Goal: Feedback & Contribution: Submit feedback/report problem

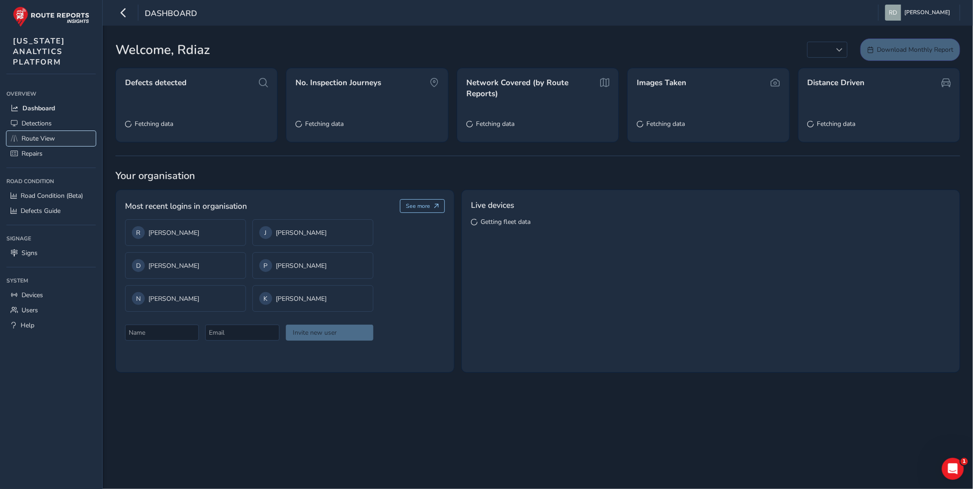
click at [50, 136] on span "Route View" at bounding box center [38, 138] width 33 height 9
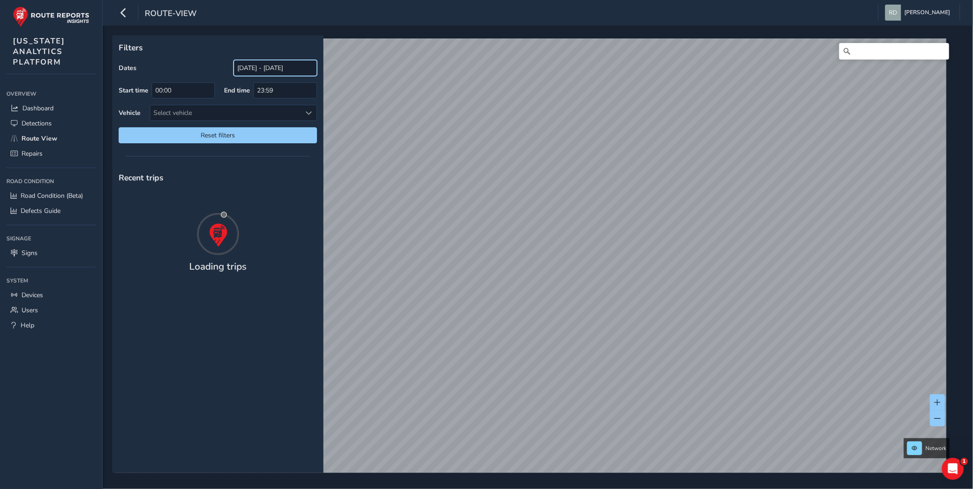
click at [273, 70] on input "[DATE] - [DATE]" at bounding box center [275, 68] width 83 height 16
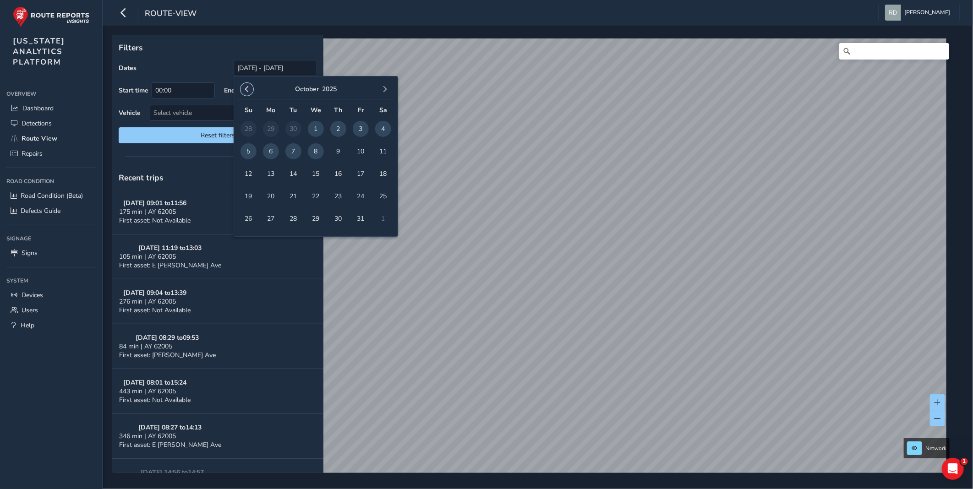
click at [246, 90] on span "button" at bounding box center [247, 89] width 6 height 6
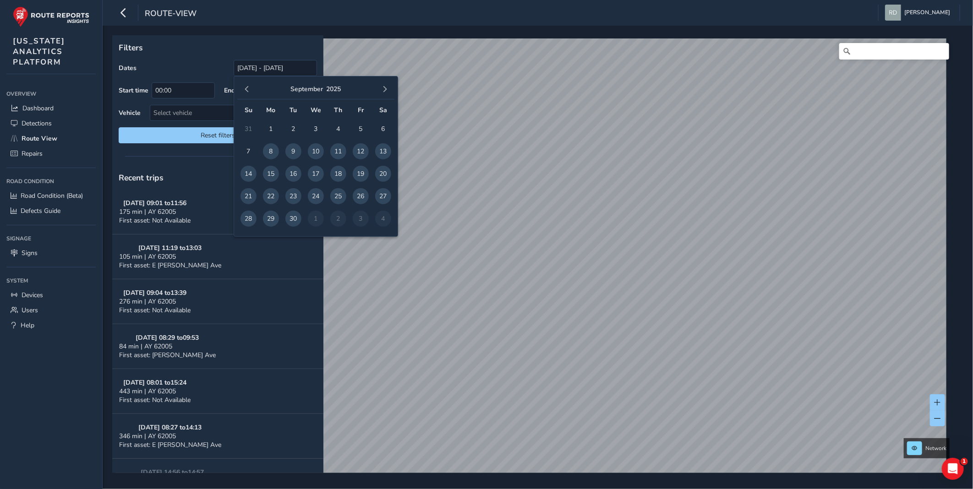
click at [269, 172] on span "15" at bounding box center [271, 174] width 16 height 16
click at [382, 174] on span "20" at bounding box center [383, 174] width 16 height 16
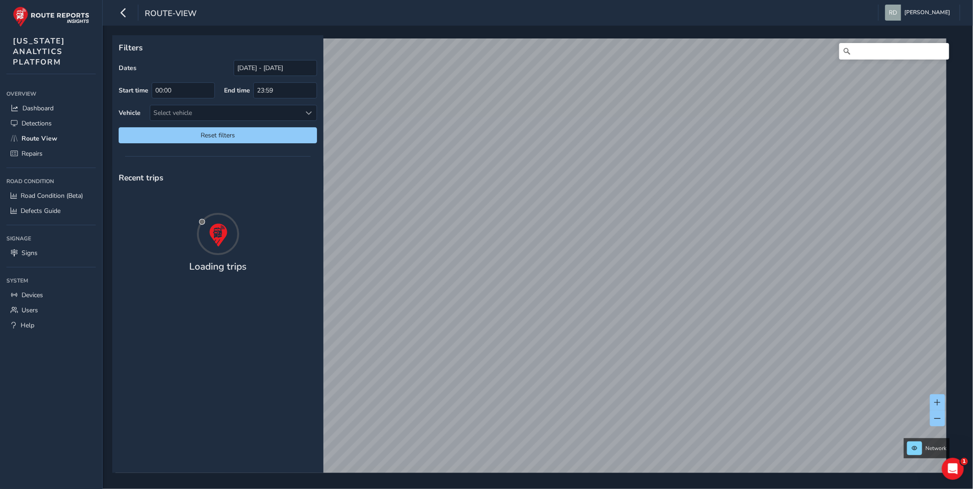
type input "[DATE] - [DATE]"
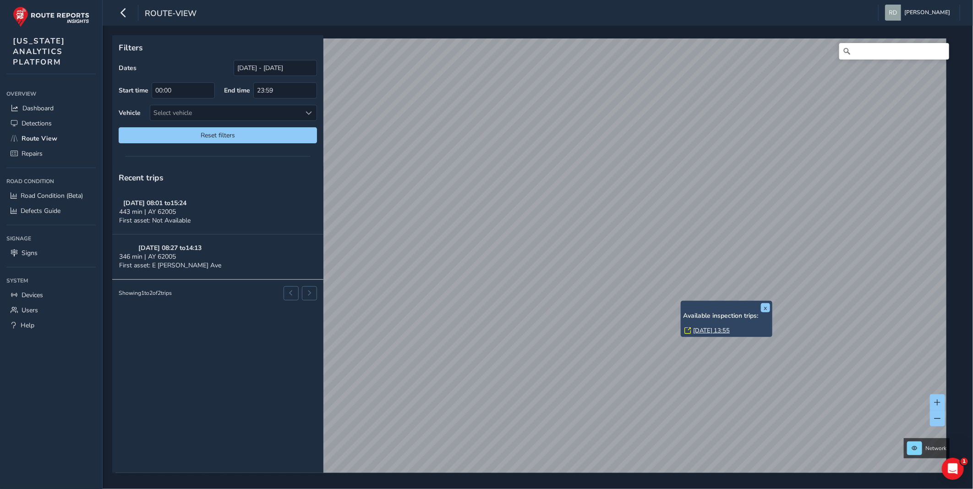
click at [697, 327] on link "[DATE] 13:55" at bounding box center [711, 331] width 37 height 8
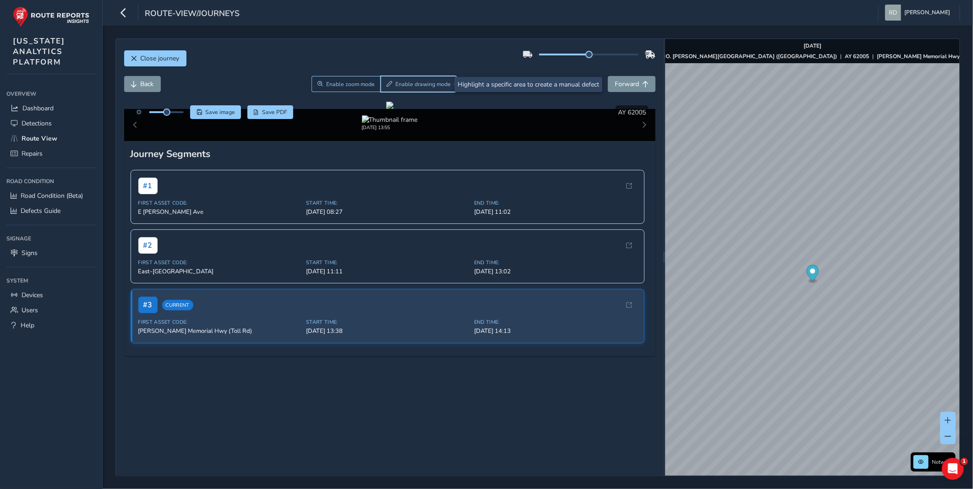
click at [430, 78] on button "Enable drawing mode" at bounding box center [419, 84] width 76 height 16
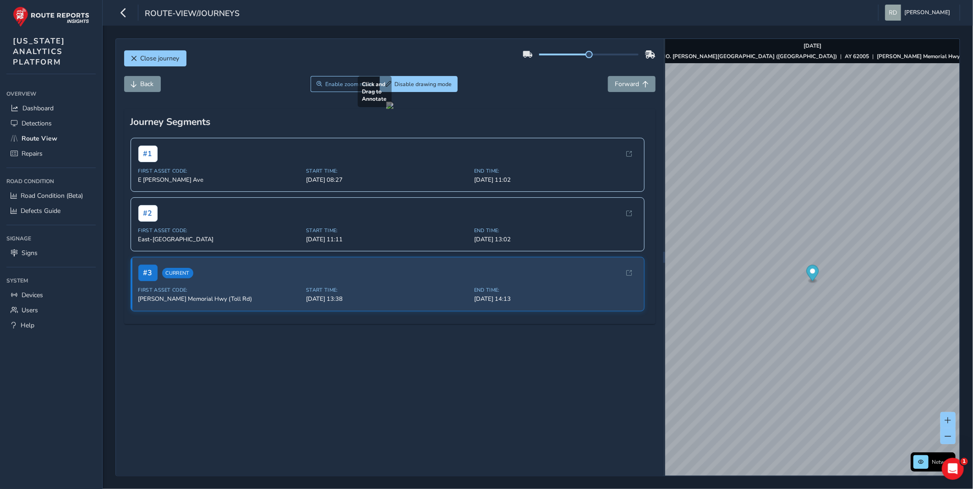
drag, startPoint x: 365, startPoint y: 332, endPoint x: 472, endPoint y: 359, distance: 110.5
click at [393, 109] on div at bounding box center [389, 105] width 7 height 7
drag, startPoint x: 371, startPoint y: 342, endPoint x: 425, endPoint y: 361, distance: 57.4
click at [393, 109] on div at bounding box center [389, 105] width 7 height 7
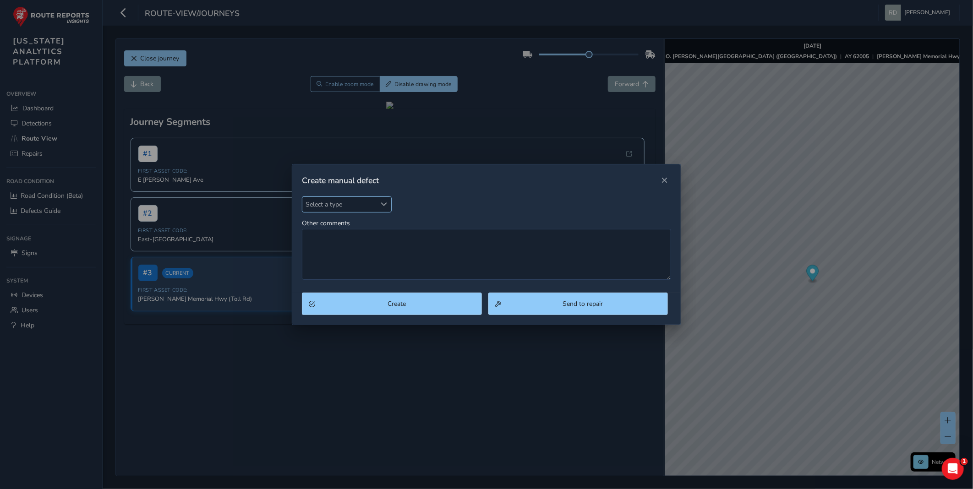
click at [372, 203] on span "Select a type" at bounding box center [339, 204] width 74 height 15
type input "POt"
click at [322, 243] on li "Pothole" at bounding box center [356, 246] width 108 height 15
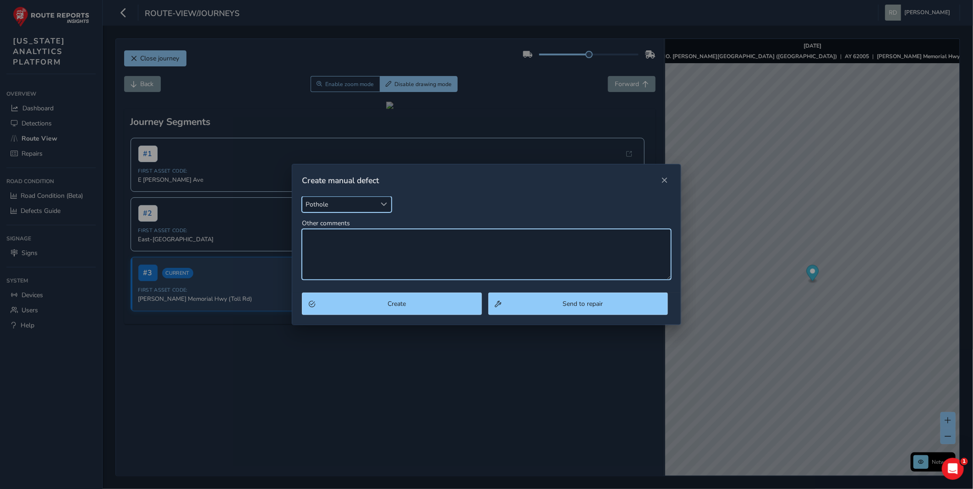
click at [353, 250] on textarea "Other comments" at bounding box center [486, 254] width 369 height 51
type textarea "Spalling"
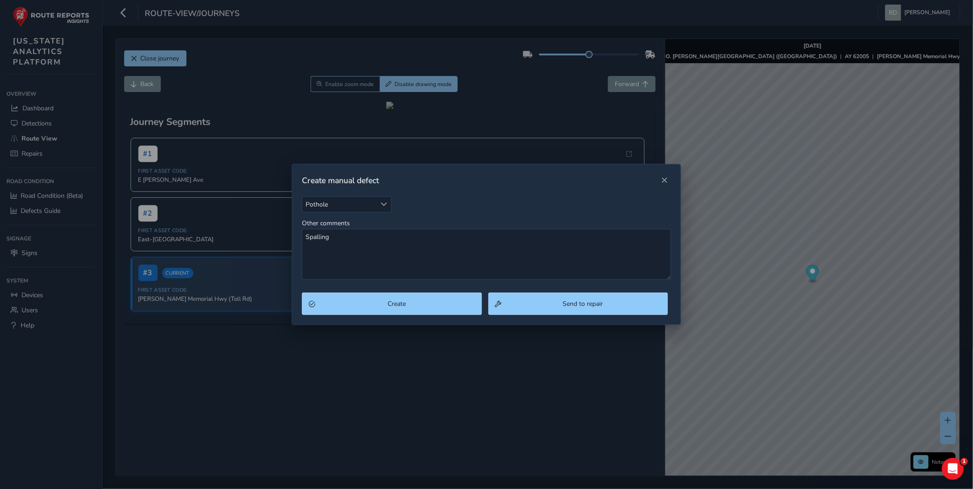
click at [382, 289] on div "Pothole Pothole Other comments Spalling" at bounding box center [486, 244] width 388 height 97
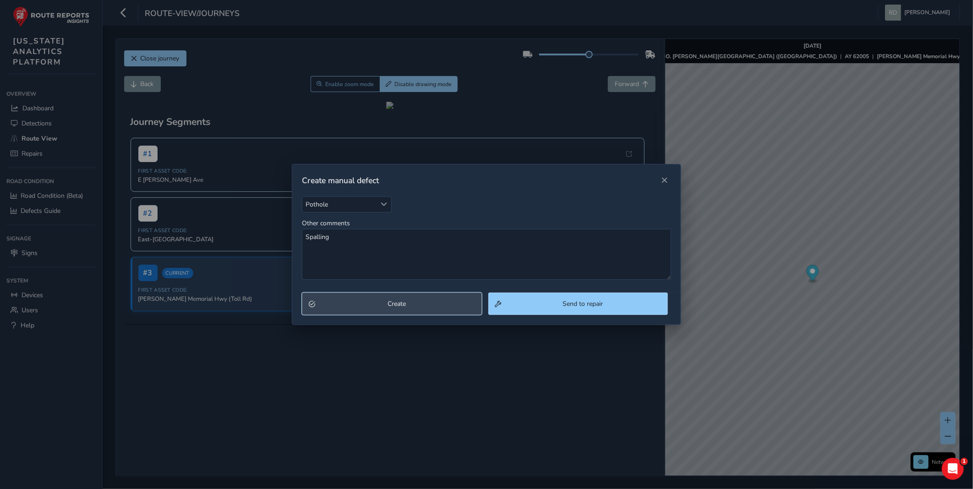
click at [383, 294] on button "Create" at bounding box center [392, 304] width 180 height 22
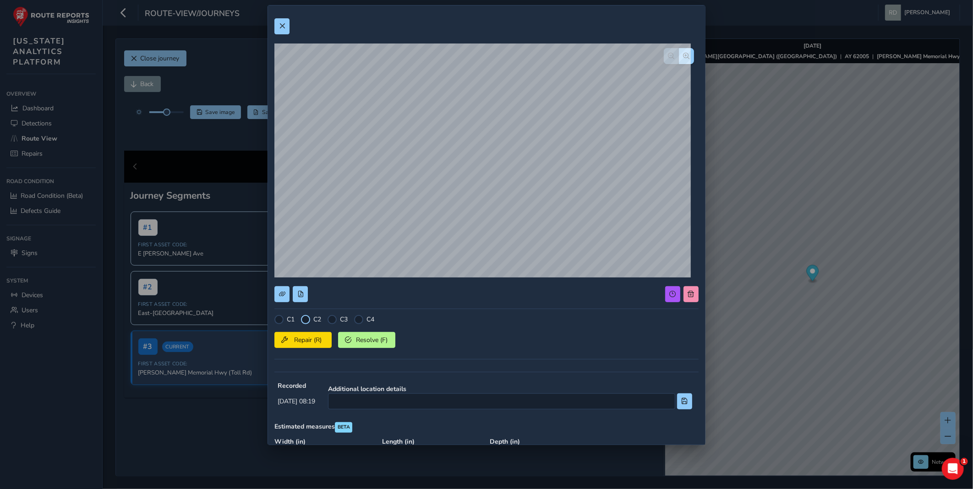
click at [307, 315] on div at bounding box center [305, 319] width 9 height 9
click at [305, 341] on span "Repair (R)" at bounding box center [308, 340] width 34 height 9
click at [281, 21] on button at bounding box center [281, 26] width 15 height 16
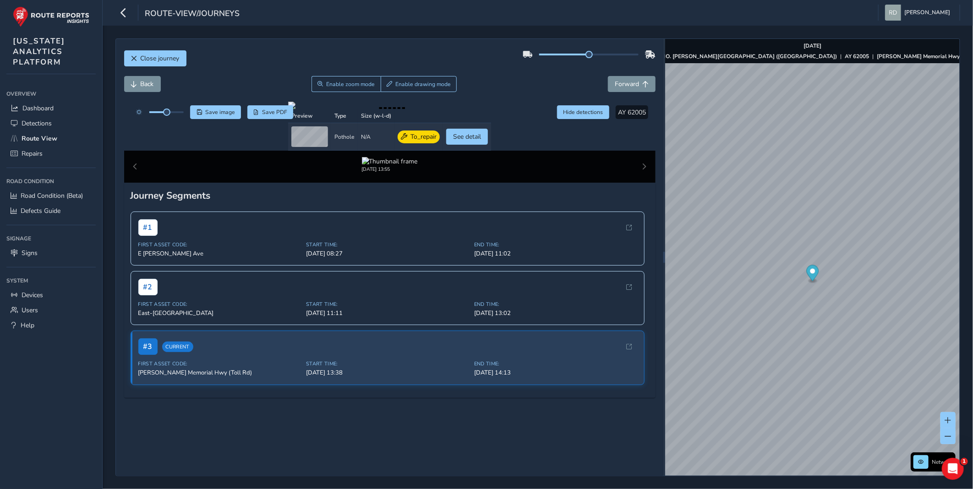
click at [320, 44] on div "Close journey Back Enable zoom mode Enable drawing mode Forward Click and Drag …" at bounding box center [389, 257] width 547 height 437
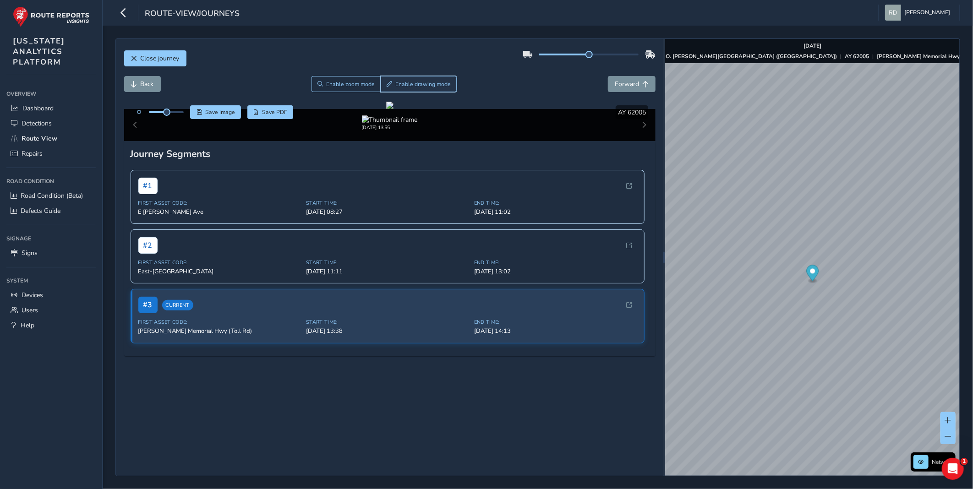
click at [430, 86] on span "Enable drawing mode" at bounding box center [422, 84] width 55 height 7
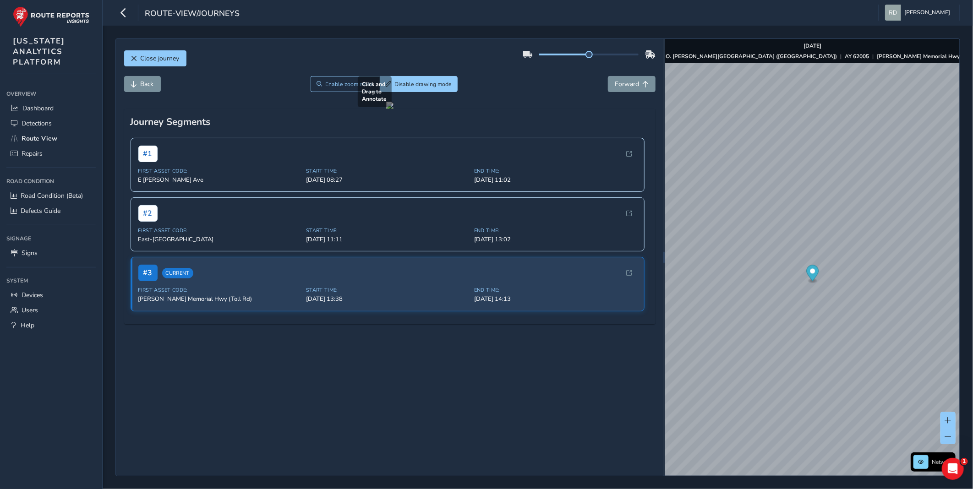
drag, startPoint x: 420, startPoint y: 340, endPoint x: 456, endPoint y: 368, distance: 46.1
click at [393, 109] on div at bounding box center [389, 105] width 7 height 7
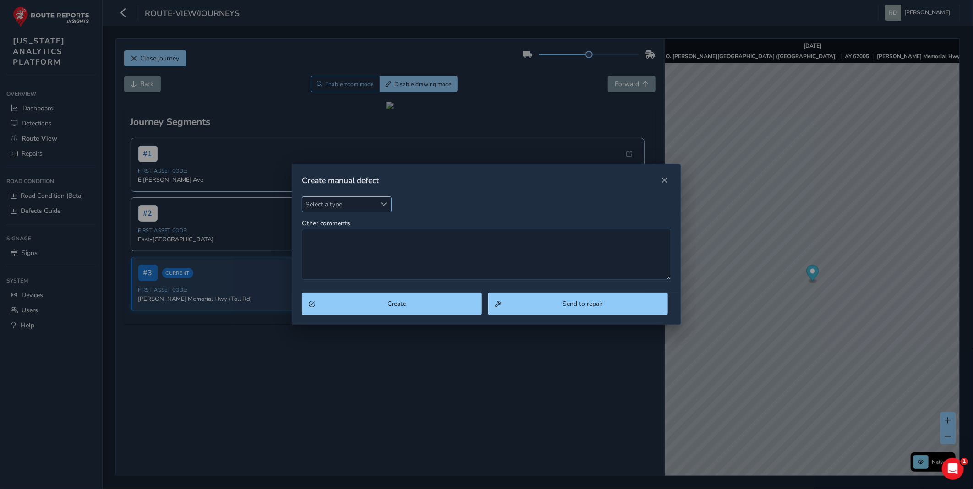
click at [365, 209] on span "Select a type" at bounding box center [339, 204] width 74 height 15
type input "S"
type input "Pot"
click at [354, 248] on li "Pothole" at bounding box center [356, 246] width 108 height 15
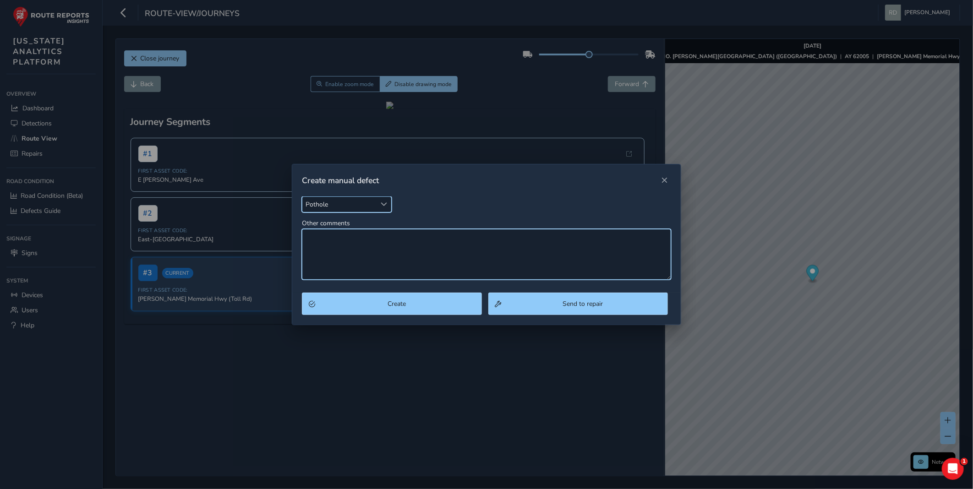
click at [355, 248] on textarea "Other comments" at bounding box center [486, 254] width 369 height 51
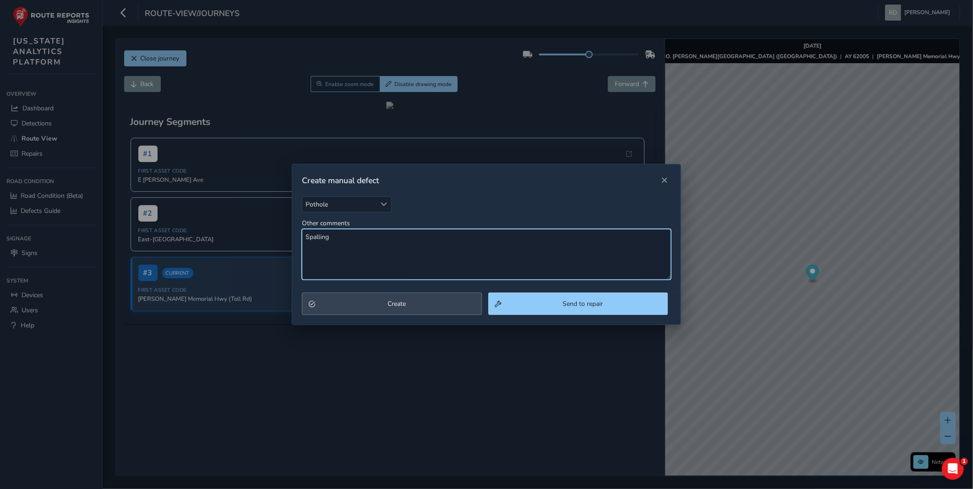
type textarea "Spalling"
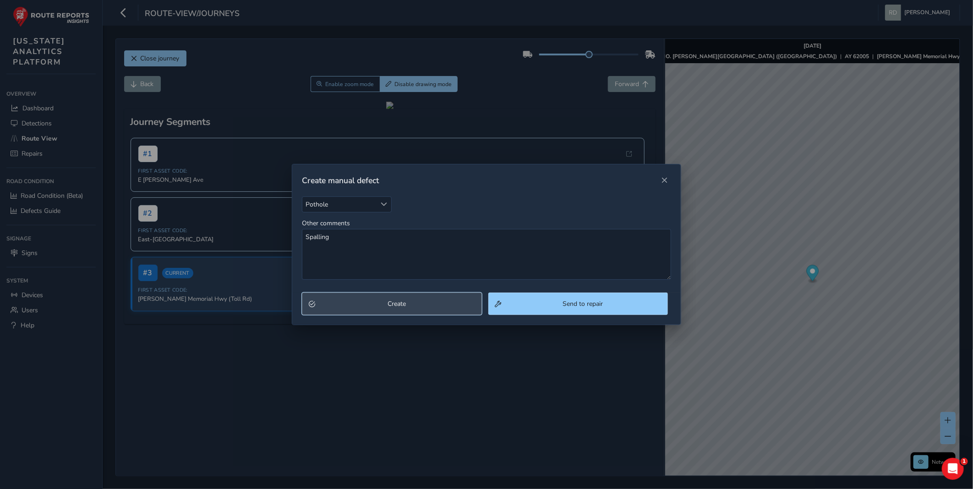
click at [438, 300] on span "Create" at bounding box center [396, 304] width 156 height 9
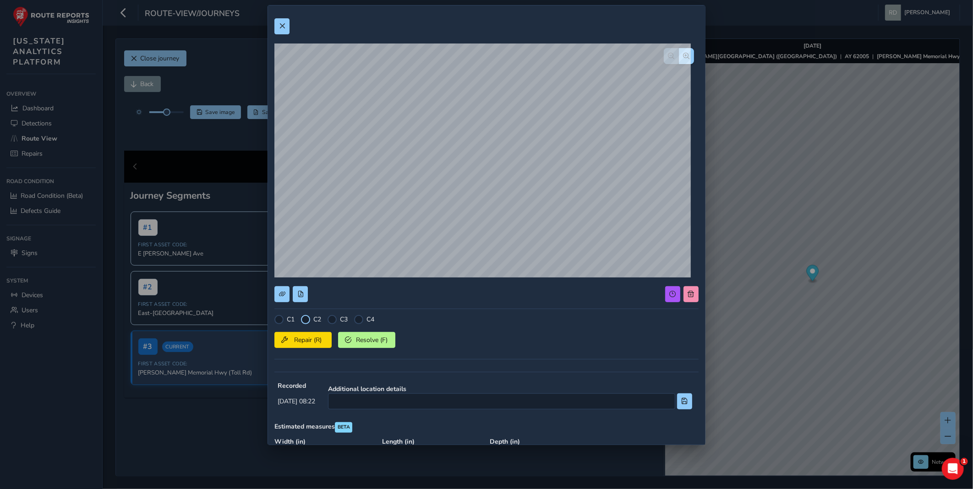
click at [309, 319] on div at bounding box center [305, 319] width 9 height 9
click at [303, 341] on span "Repair (R)" at bounding box center [308, 340] width 34 height 9
click at [292, 26] on div at bounding box center [486, 26] width 424 height 16
click at [286, 27] on button at bounding box center [281, 26] width 15 height 16
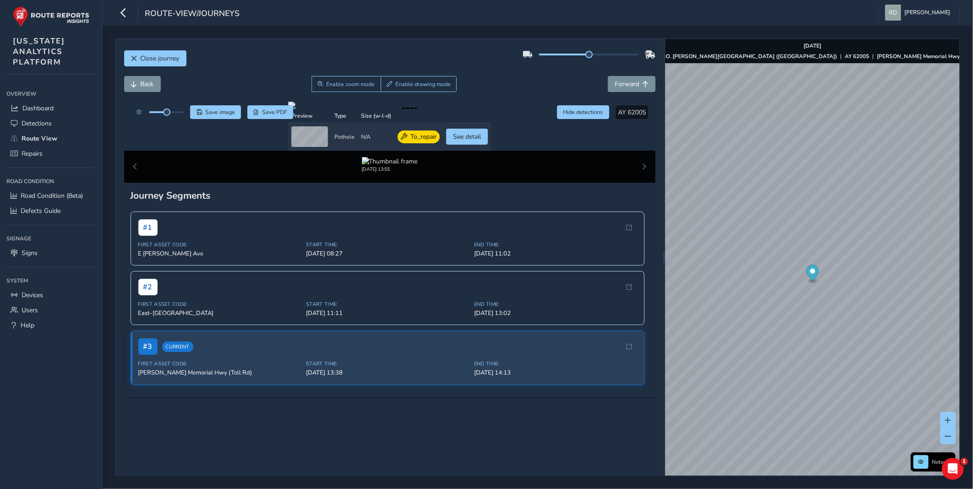
click at [529, 101] on div "Back Enable zoom mode Enable drawing mode Forward" at bounding box center [389, 89] width 531 height 26
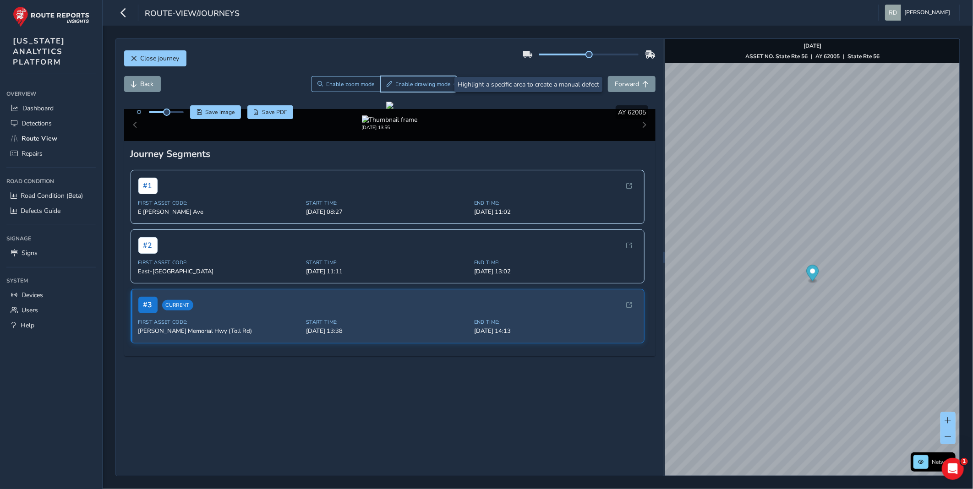
click at [418, 89] on button "Enable drawing mode" at bounding box center [419, 84] width 76 height 16
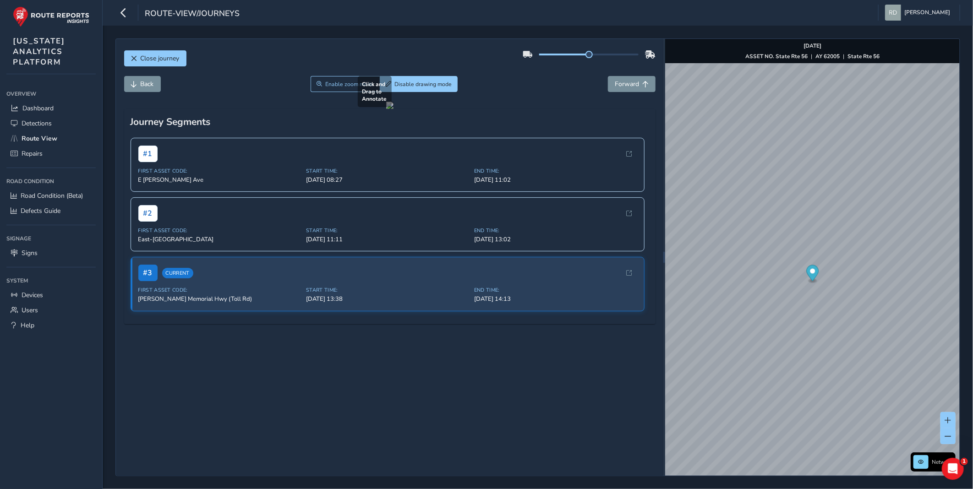
drag, startPoint x: 314, startPoint y: 373, endPoint x: 550, endPoint y: 396, distance: 237.0
click at [393, 109] on div at bounding box center [389, 105] width 7 height 7
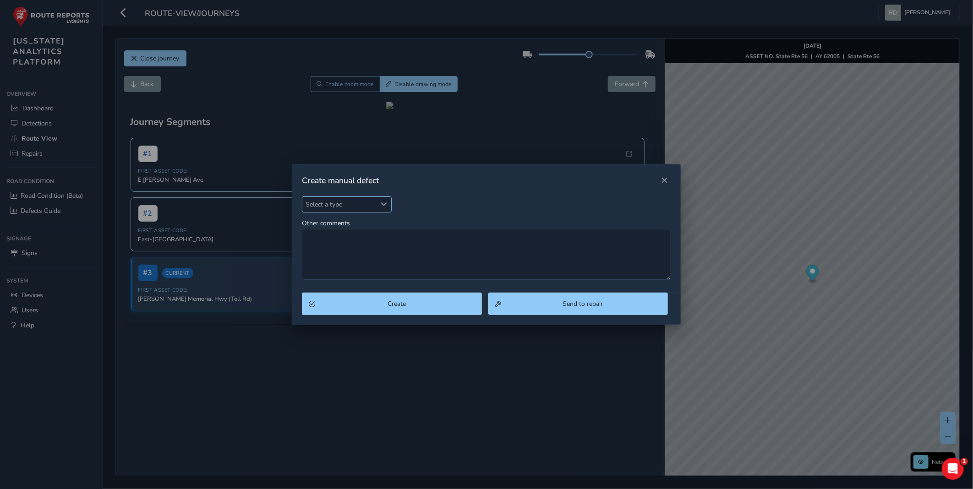
click at [341, 205] on span "Select a type" at bounding box center [339, 204] width 74 height 15
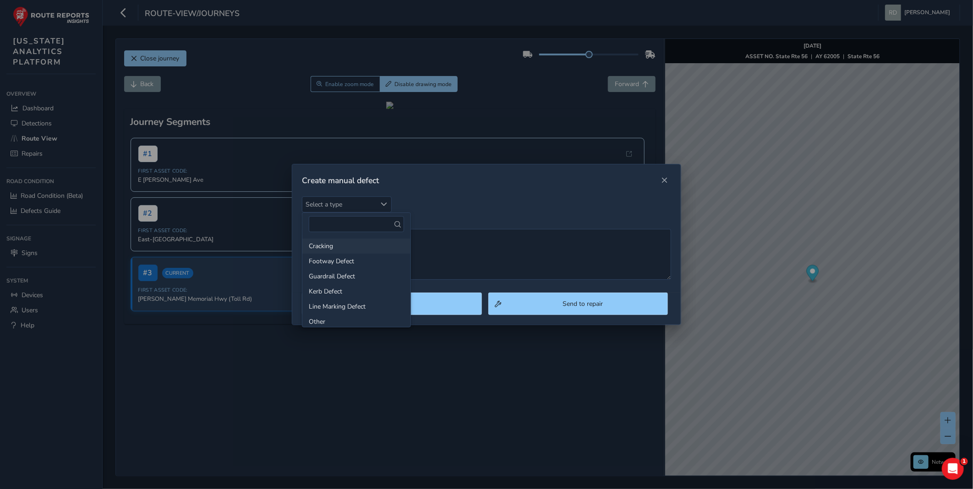
click at [340, 243] on li "Cracking" at bounding box center [356, 246] width 108 height 15
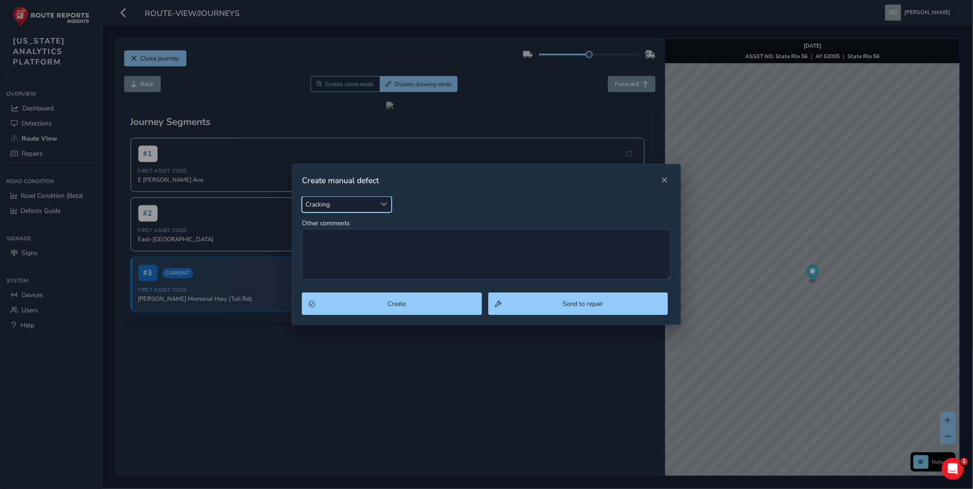
click at [354, 203] on span "Cracking" at bounding box center [339, 204] width 74 height 15
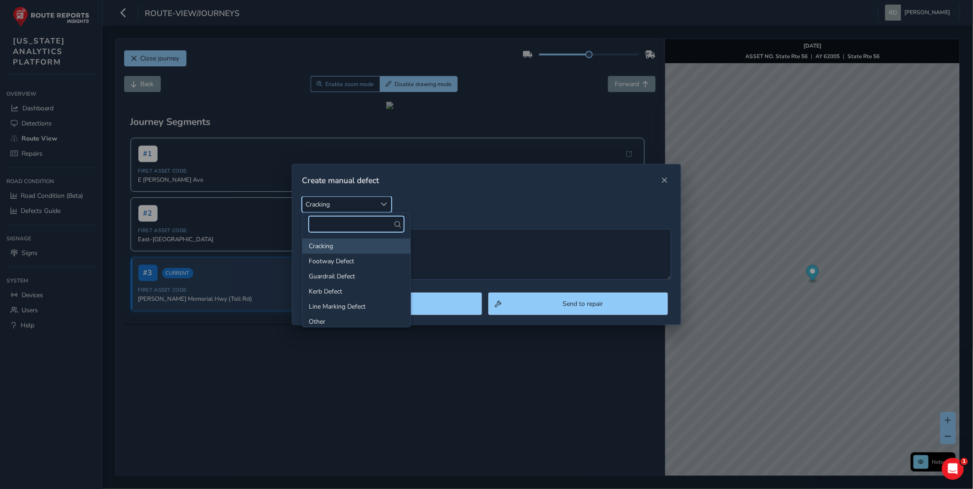
click at [354, 203] on span "Cracking" at bounding box center [339, 204] width 74 height 15
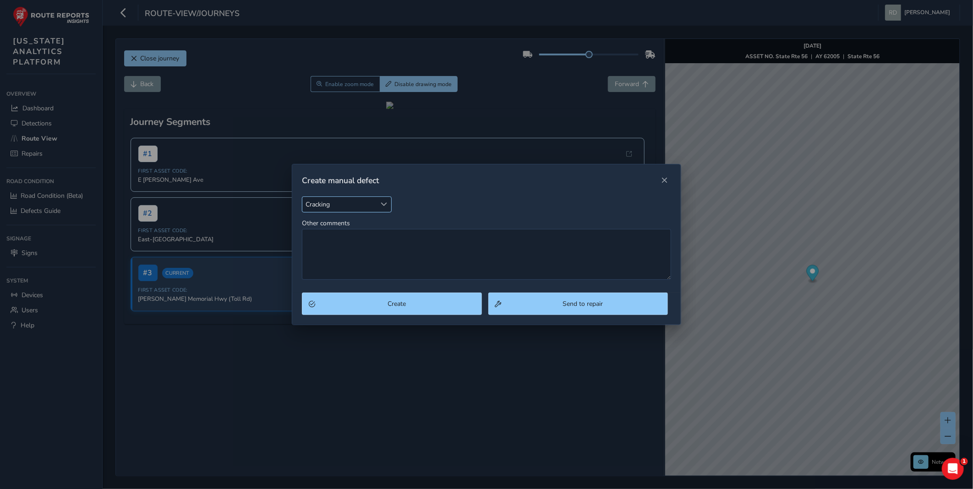
click at [354, 203] on span "Cracking" at bounding box center [339, 204] width 74 height 15
type input "po"
click at [348, 267] on li "Pothole" at bounding box center [356, 261] width 108 height 15
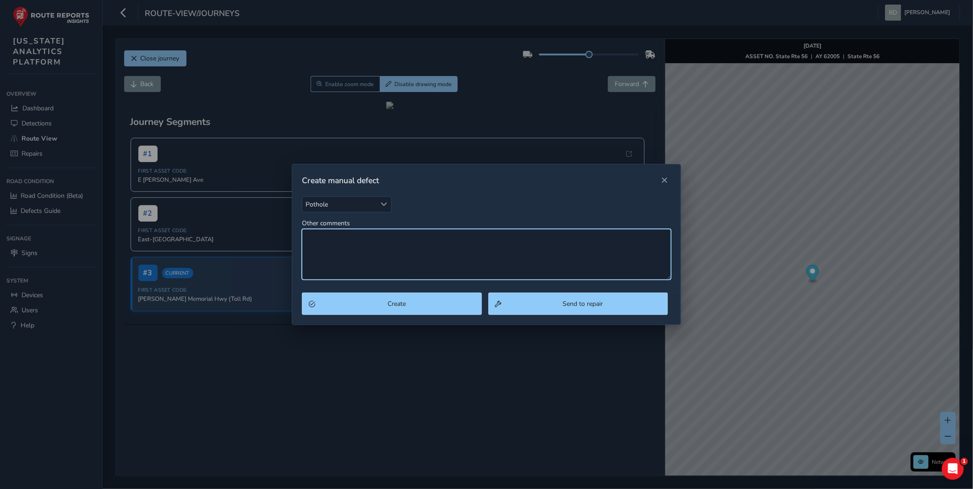
click at [373, 256] on textarea "Other comments" at bounding box center [486, 254] width 369 height 51
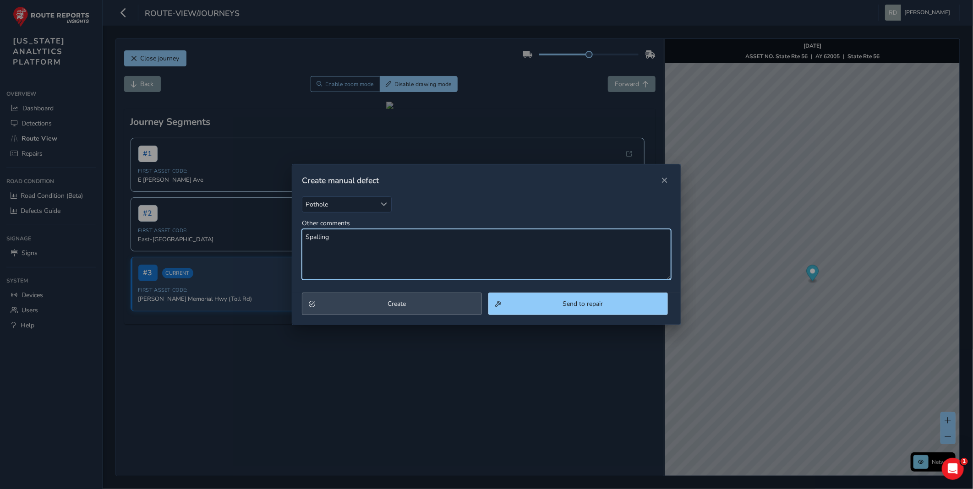
type textarea "Spalling"
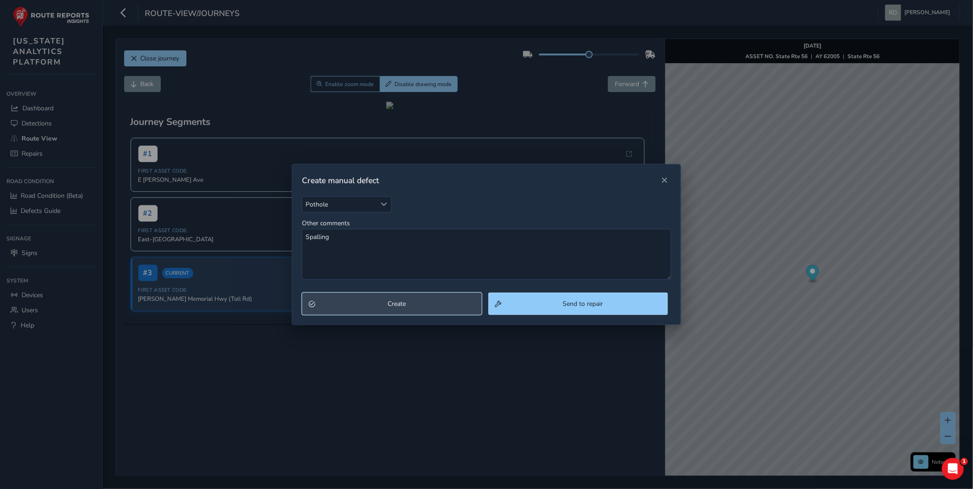
click at [438, 312] on button "Create" at bounding box center [392, 304] width 180 height 22
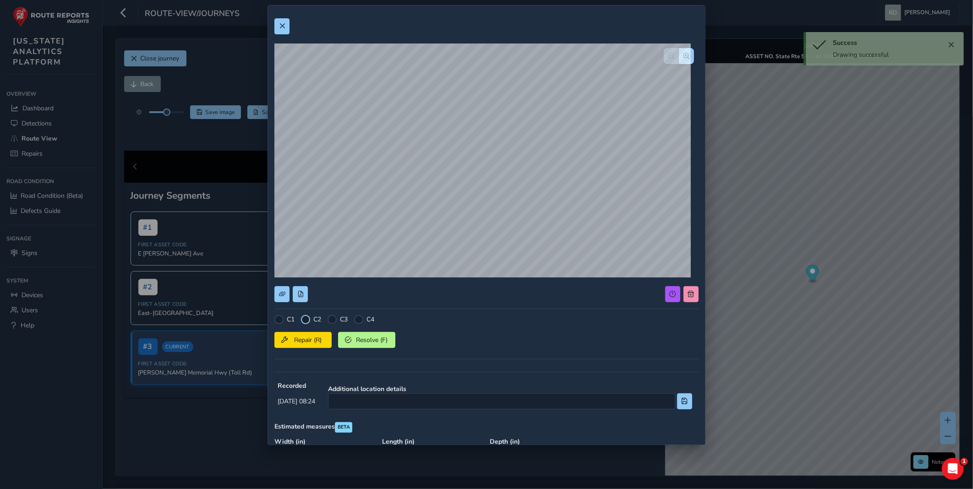
click at [301, 322] on div at bounding box center [305, 319] width 9 height 9
click at [303, 337] on span "Repair (R)" at bounding box center [308, 340] width 34 height 9
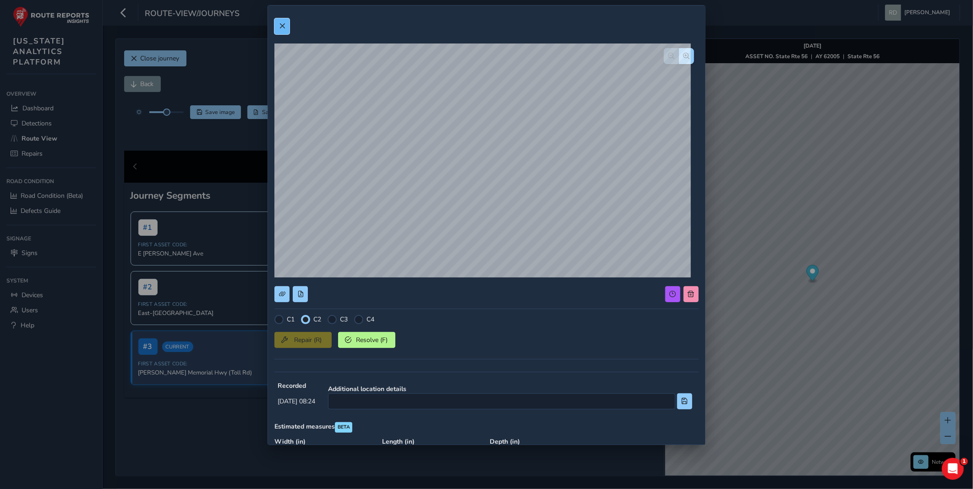
click at [287, 25] on button at bounding box center [281, 26] width 15 height 16
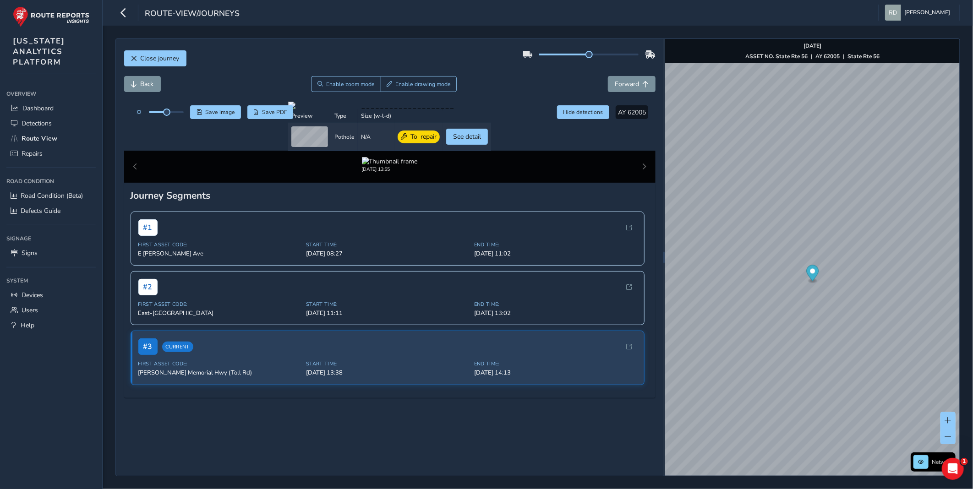
click at [436, 49] on div "Close journey" at bounding box center [389, 61] width 531 height 29
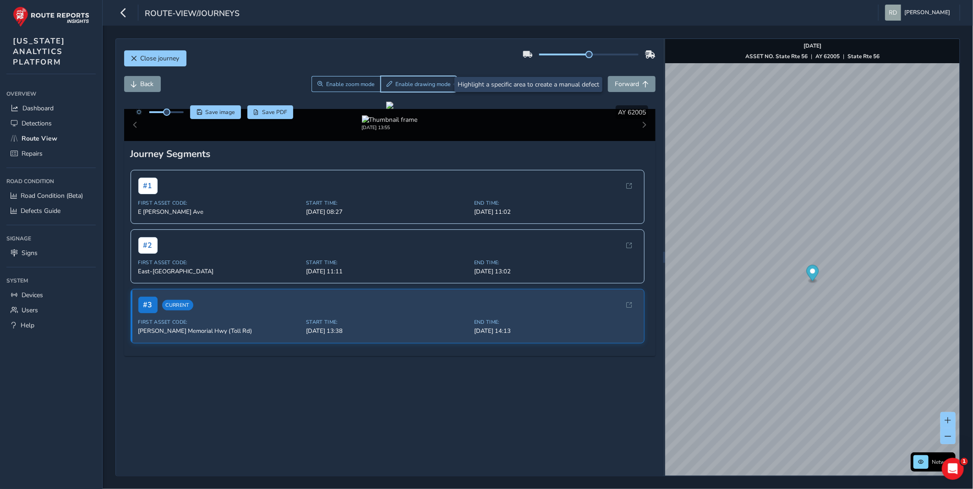
click at [402, 86] on span "Enable drawing mode" at bounding box center [422, 84] width 55 height 7
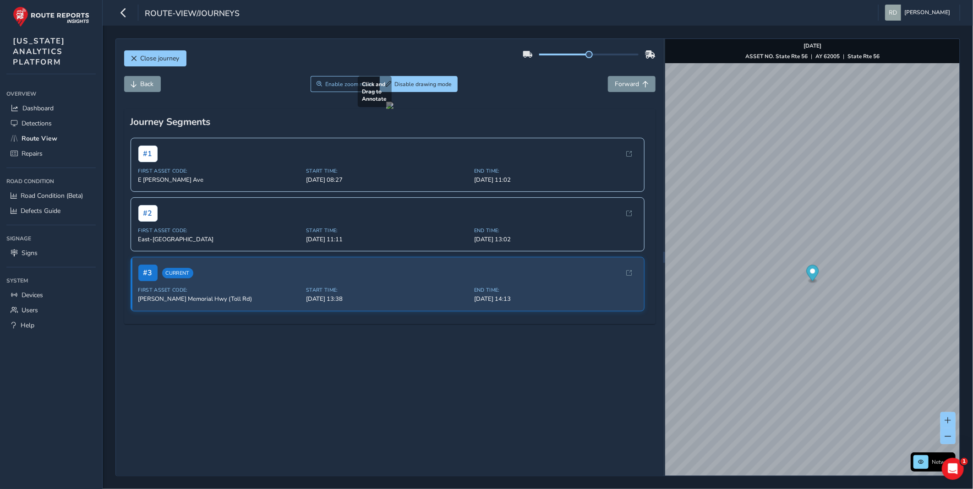
drag, startPoint x: 497, startPoint y: 326, endPoint x: 564, endPoint y: 362, distance: 75.8
click at [393, 109] on div at bounding box center [389, 105] width 7 height 7
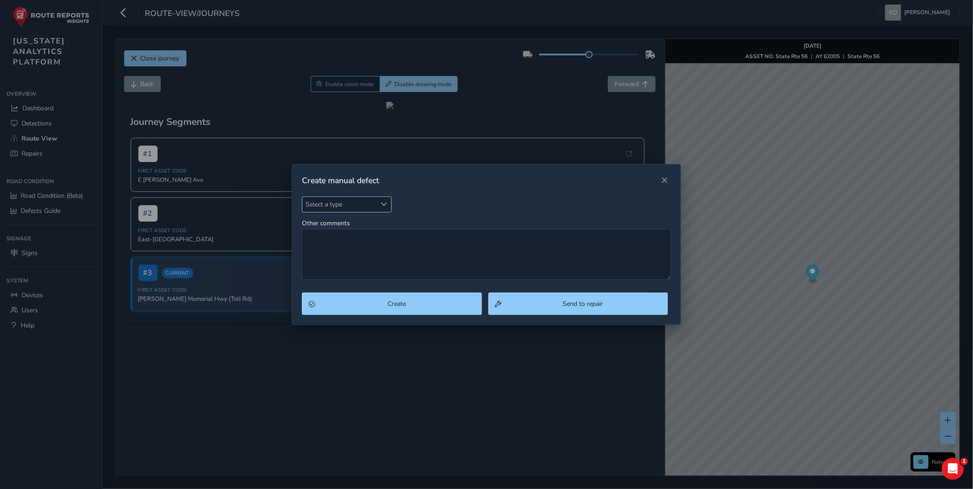
click at [348, 207] on span "Select a type" at bounding box center [339, 204] width 74 height 15
type input "pot"
click at [335, 246] on li "Pothole" at bounding box center [356, 246] width 108 height 15
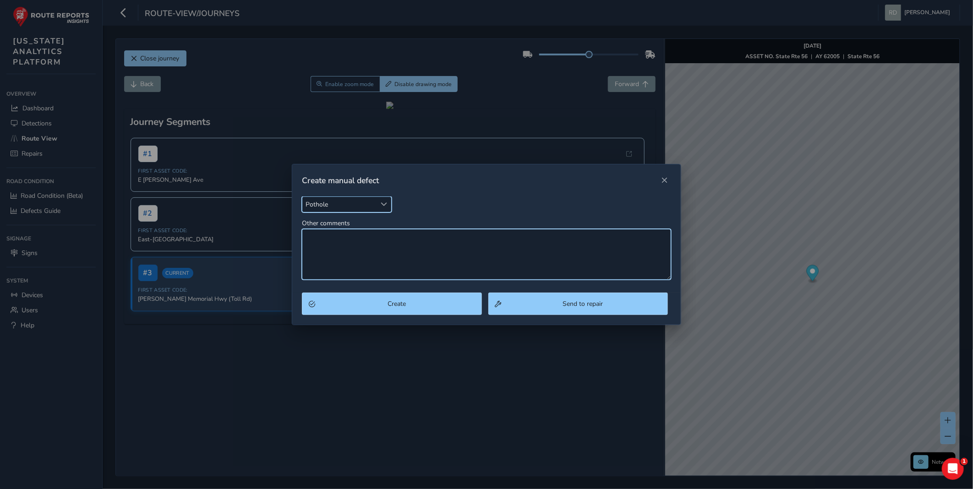
click at [377, 245] on textarea "Other comments" at bounding box center [486, 254] width 369 height 51
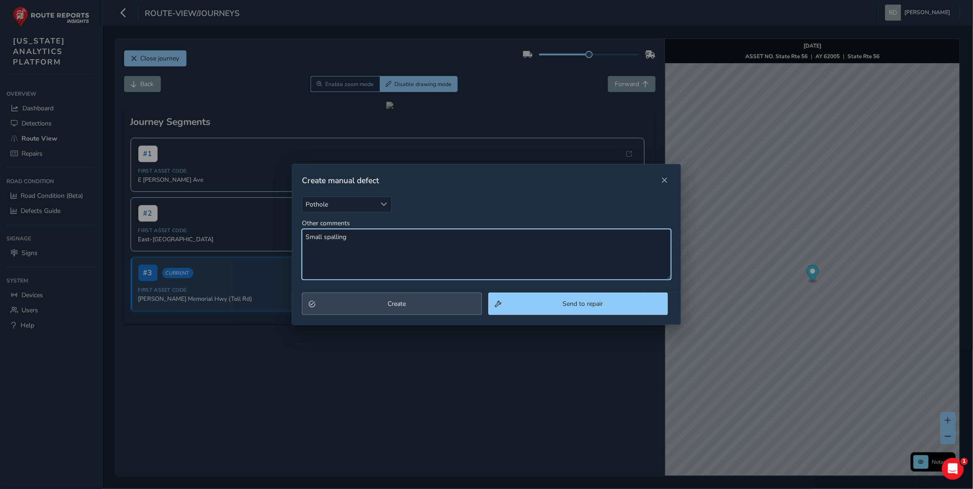
type textarea "Small spalling"
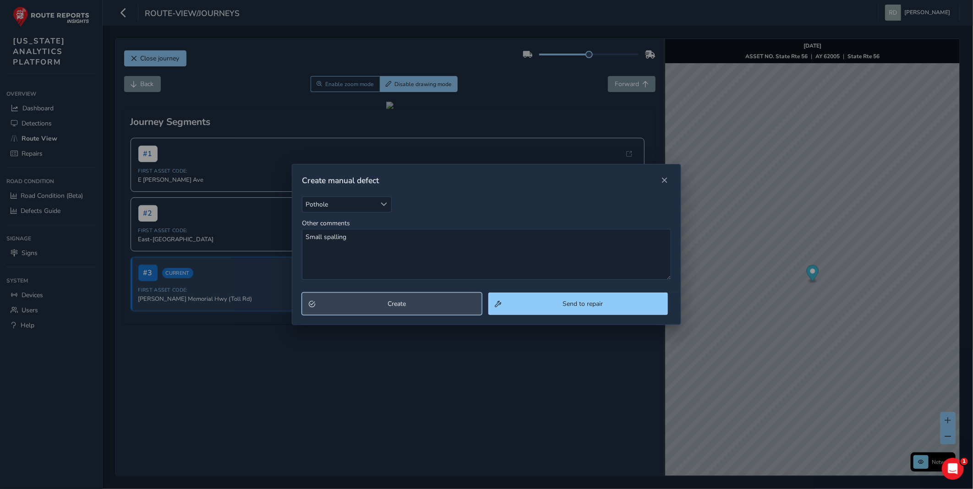
click at [382, 303] on span "Create" at bounding box center [396, 304] width 156 height 9
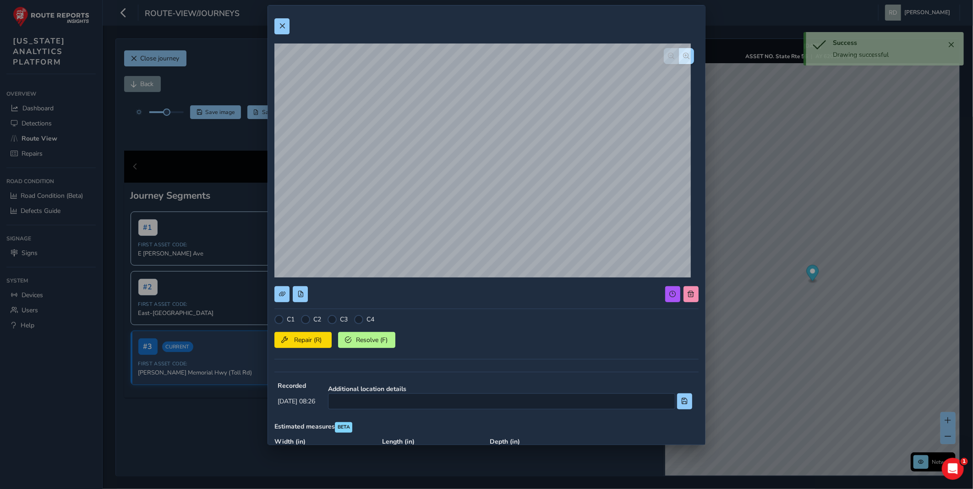
click at [305, 317] on div at bounding box center [305, 319] width 9 height 9
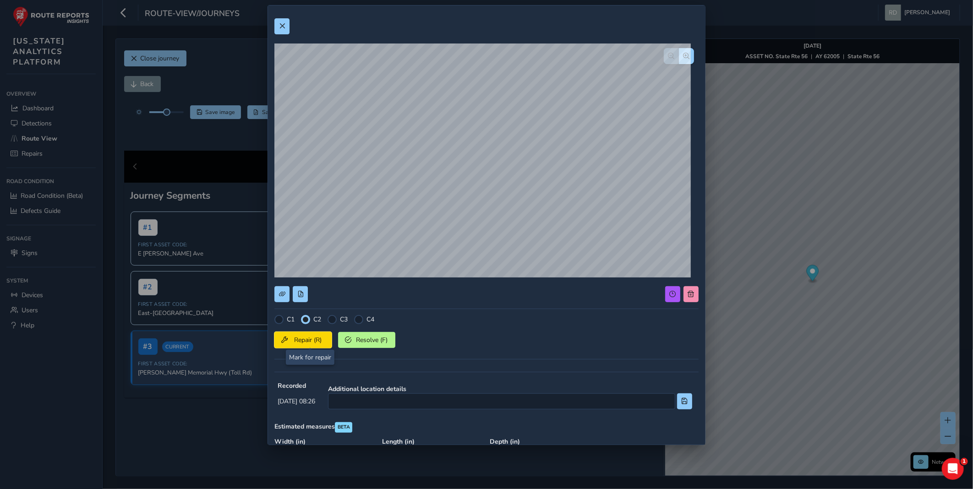
click at [308, 339] on span "Repair (R)" at bounding box center [308, 340] width 34 height 9
click at [286, 27] on button at bounding box center [281, 26] width 15 height 16
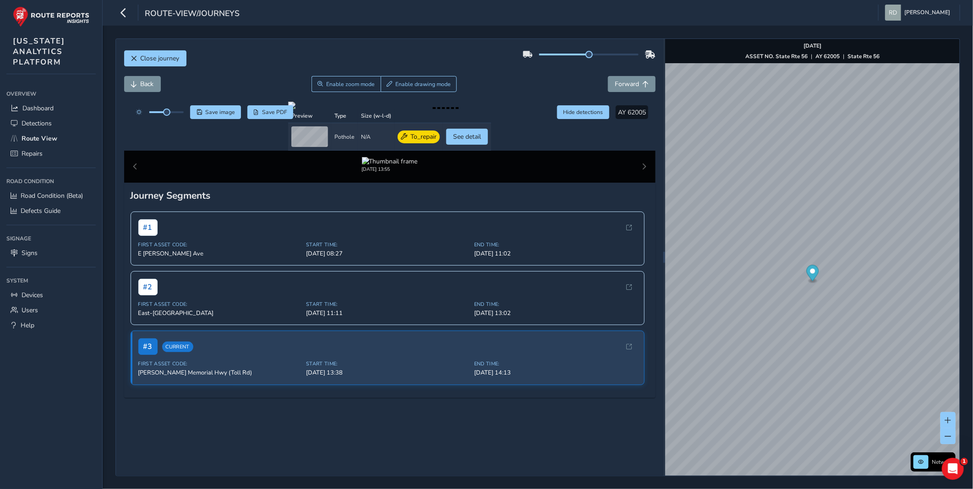
click at [317, 66] on div "Close journey" at bounding box center [389, 61] width 531 height 29
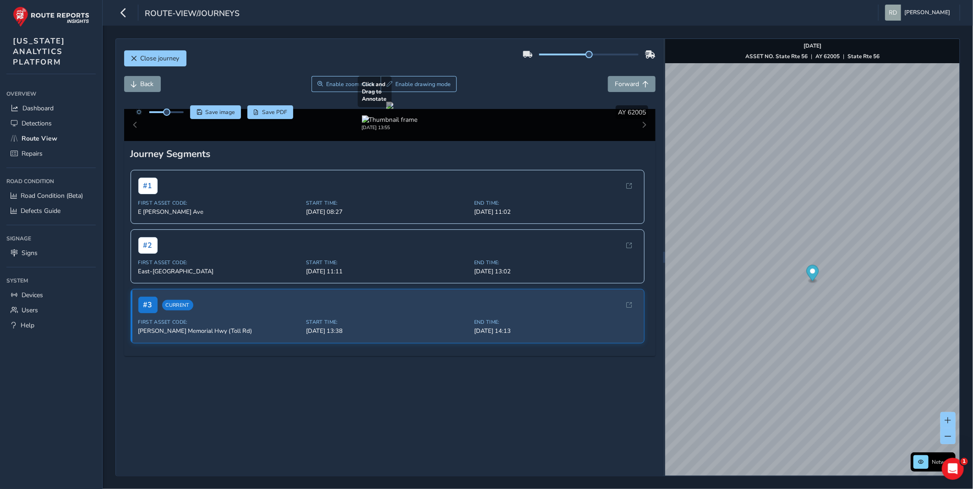
click at [393, 109] on div at bounding box center [389, 105] width 7 height 7
click at [410, 82] on span "Enable drawing mode" at bounding box center [422, 84] width 55 height 7
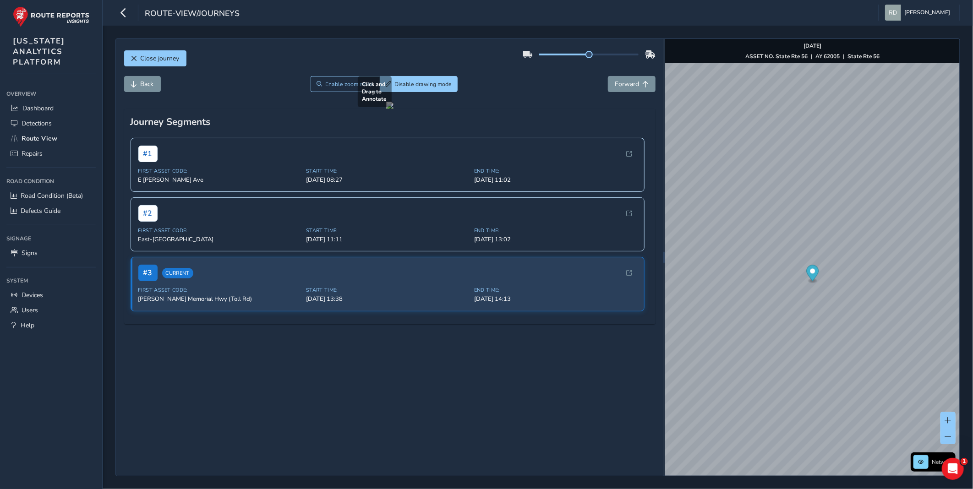
drag, startPoint x: 474, startPoint y: 317, endPoint x: 632, endPoint y: 349, distance: 161.1
click at [393, 109] on div at bounding box center [389, 105] width 7 height 7
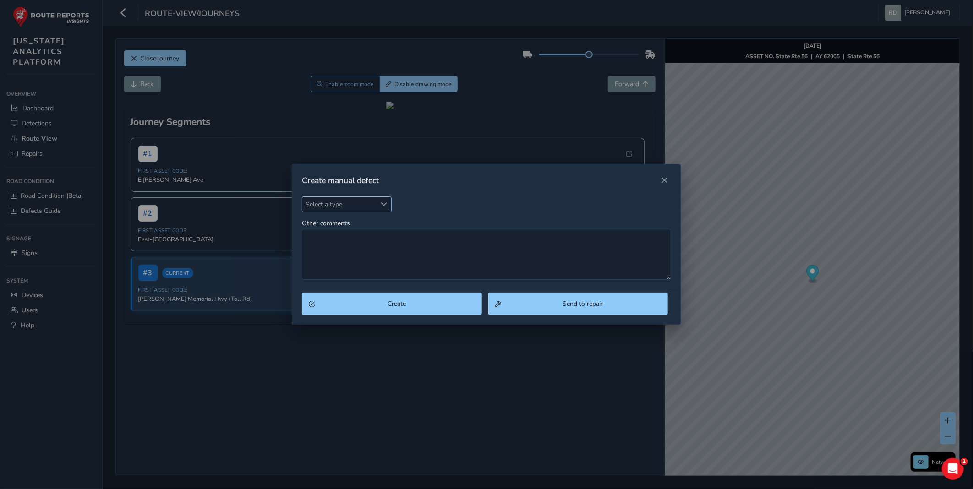
click at [364, 208] on span "Select a type" at bounding box center [339, 204] width 74 height 15
type input "s"
type input "p"
click at [382, 264] on li "Pothole" at bounding box center [356, 261] width 108 height 15
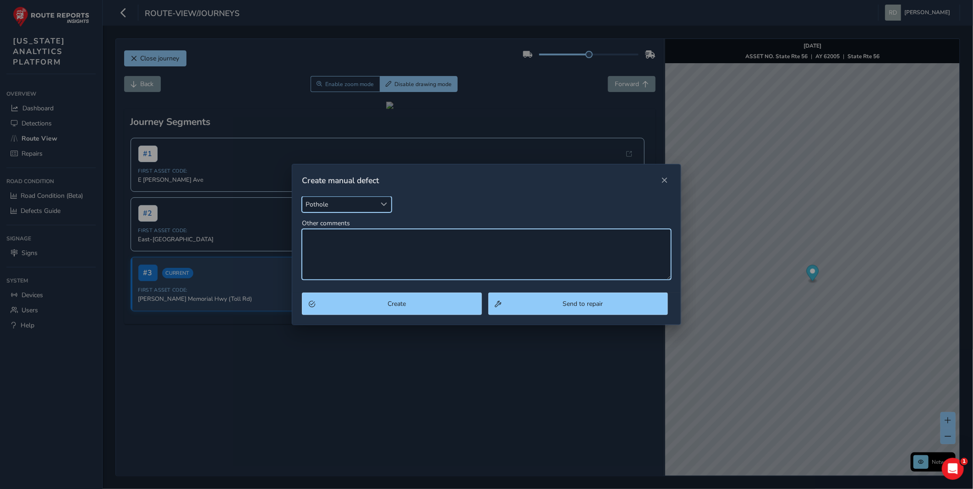
click at [394, 260] on textarea "Other comments" at bounding box center [486, 254] width 369 height 51
type textarea "Spalling"
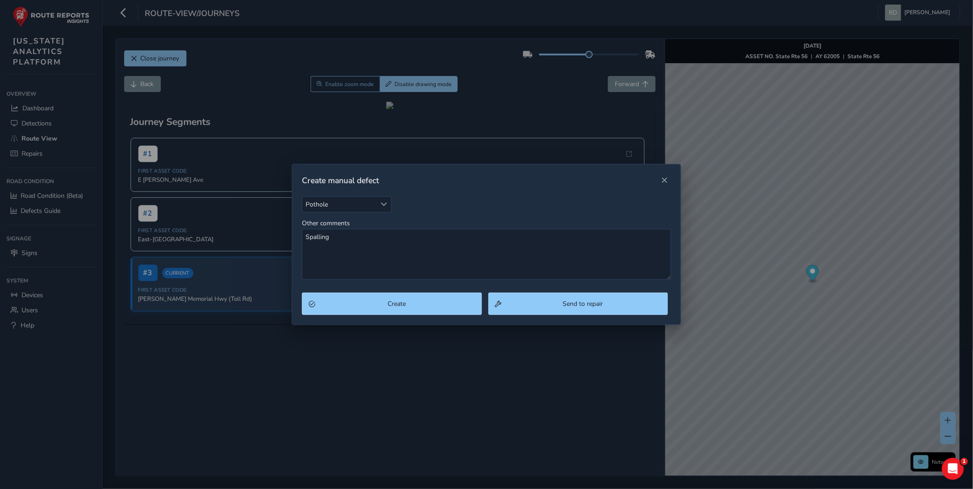
click at [432, 318] on div "Create Send to repair" at bounding box center [486, 309] width 388 height 32
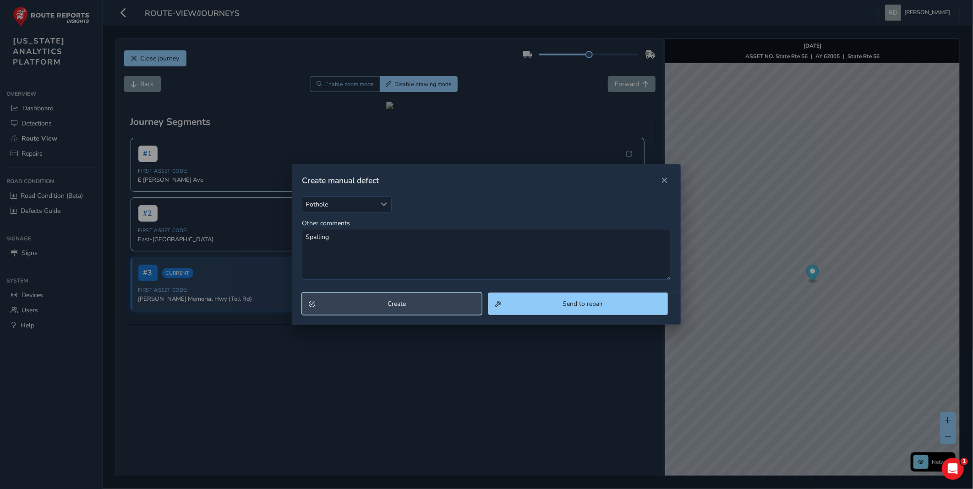
click at [431, 312] on button "Create" at bounding box center [392, 304] width 180 height 22
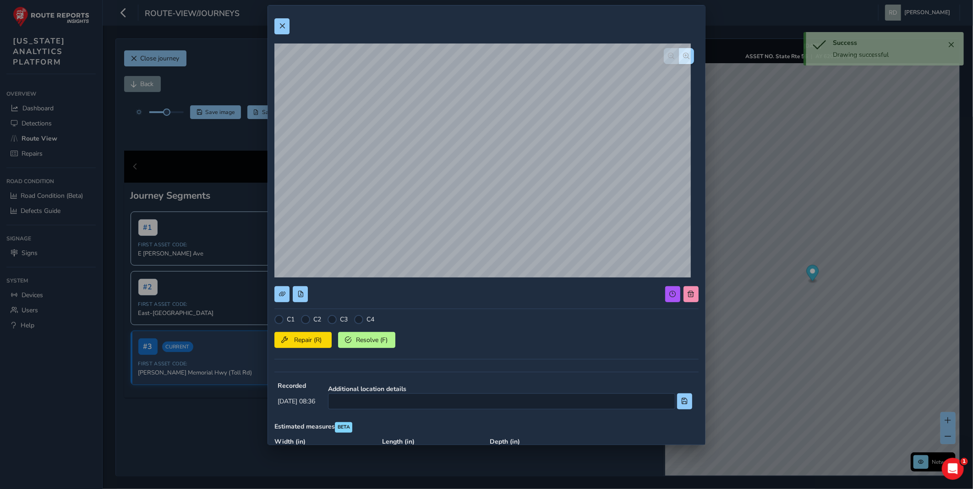
click at [299, 318] on div "C1 C2 C3 C4" at bounding box center [486, 319] width 424 height 9
click at [305, 320] on div at bounding box center [305, 319] width 9 height 9
click at [307, 347] on button "Repair (R)" at bounding box center [302, 340] width 57 height 16
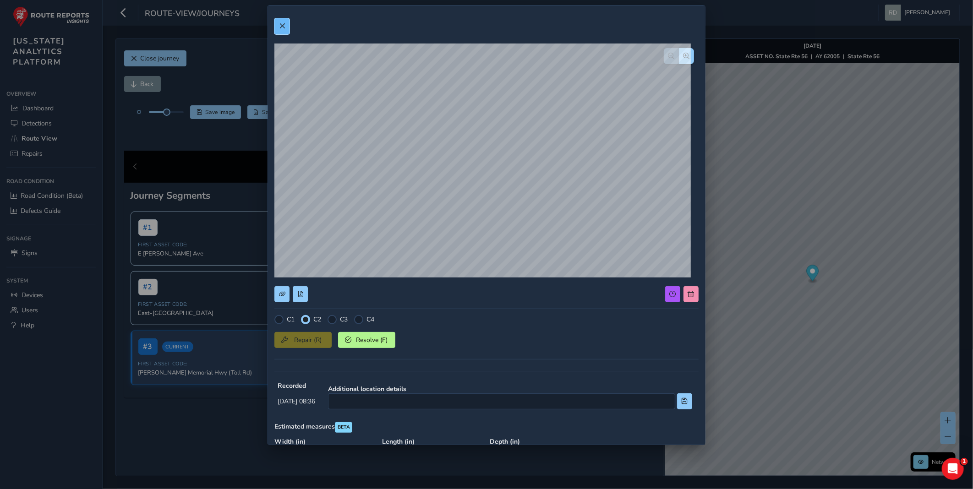
click at [277, 25] on button at bounding box center [281, 26] width 15 height 16
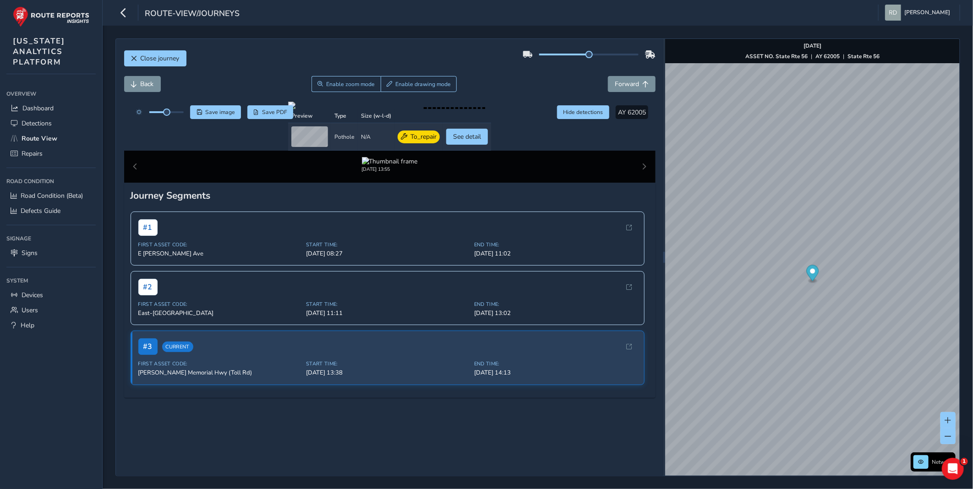
click at [293, 65] on div "Close journey" at bounding box center [389, 61] width 531 height 29
click at [493, 51] on div "Close journey" at bounding box center [389, 61] width 531 height 29
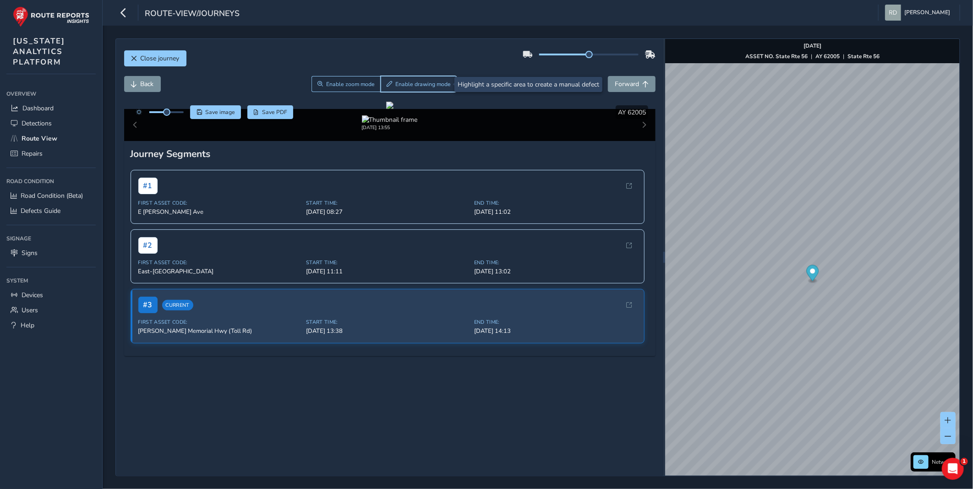
click at [419, 80] on button "Enable drawing mode" at bounding box center [419, 84] width 76 height 16
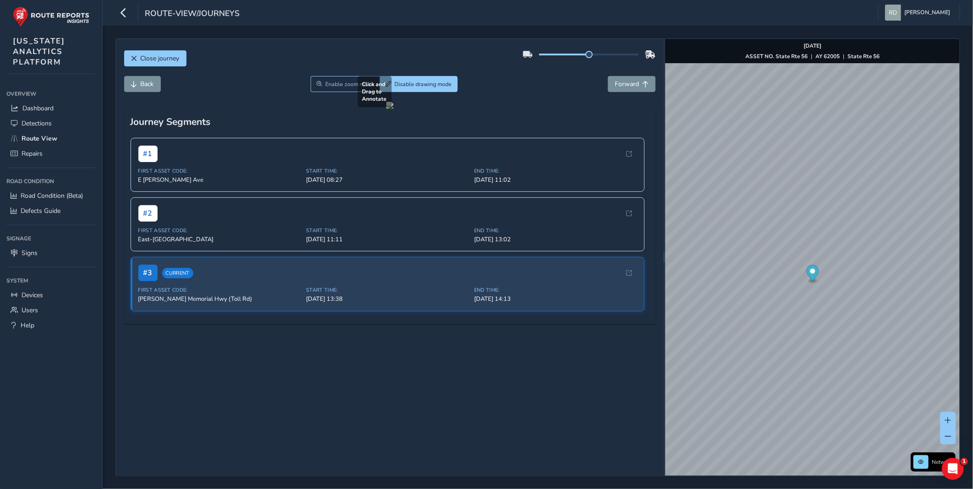
drag, startPoint x: 362, startPoint y: 314, endPoint x: 409, endPoint y: 385, distance: 84.9
click at [393, 109] on div at bounding box center [389, 105] width 7 height 7
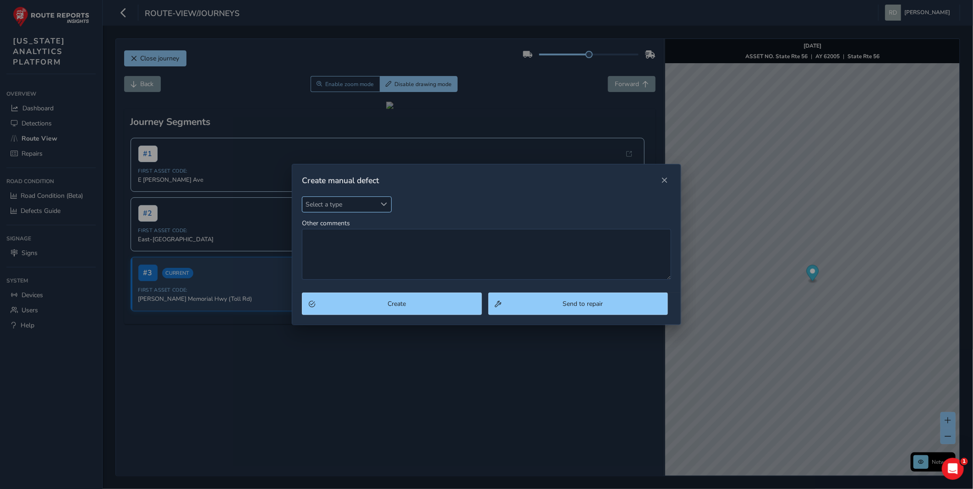
click at [359, 207] on span "Select a type" at bounding box center [339, 204] width 74 height 15
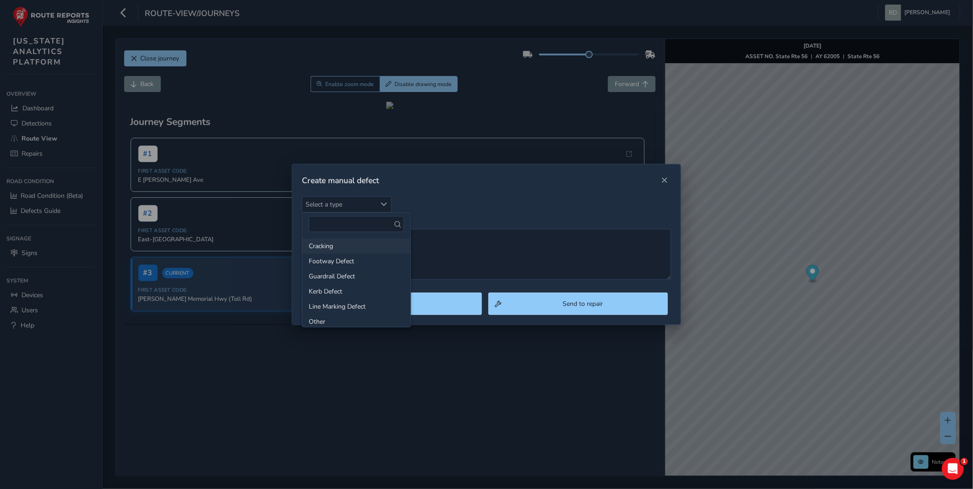
click at [346, 252] on li "Cracking" at bounding box center [356, 246] width 108 height 15
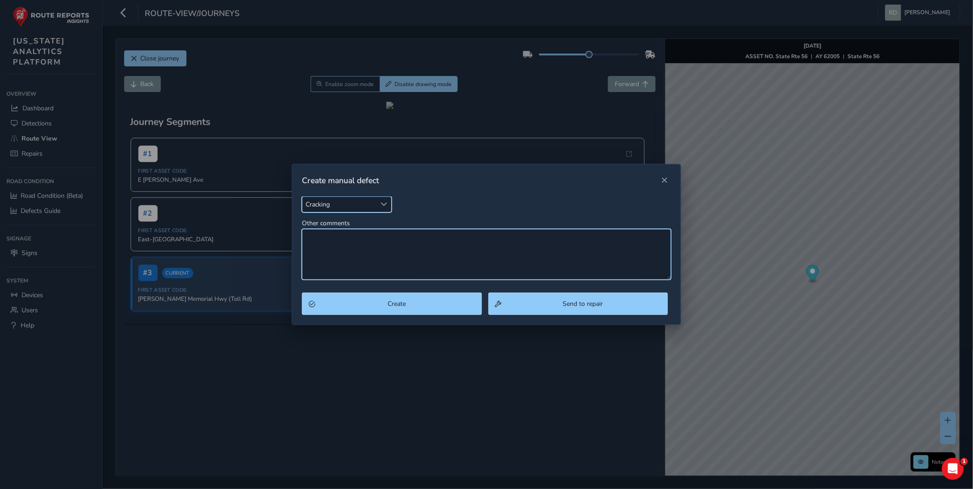
click at [344, 254] on textarea "Other comments" at bounding box center [486, 254] width 369 height 51
type textarea "l"
type textarea "Longitudinal cracking"
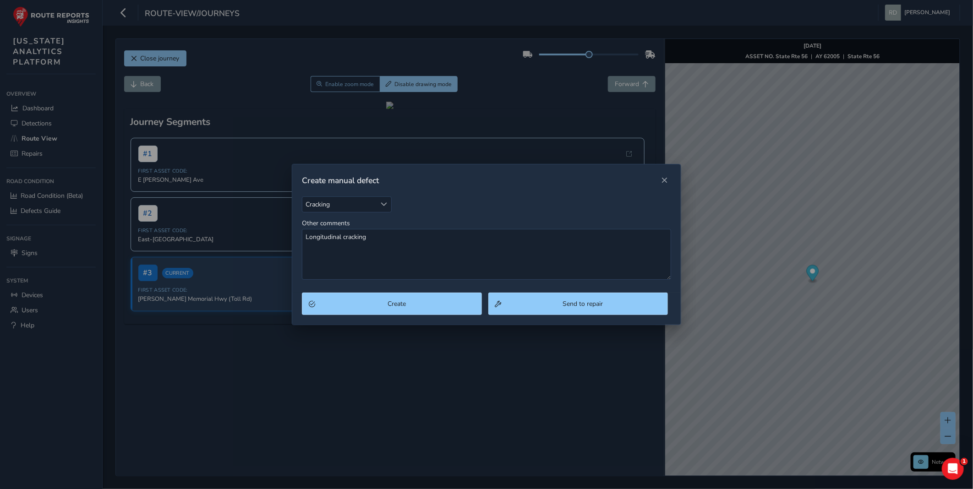
click at [445, 319] on div "Create Send to repair" at bounding box center [486, 309] width 388 height 32
click at [445, 318] on div "Create Send to repair" at bounding box center [486, 309] width 388 height 32
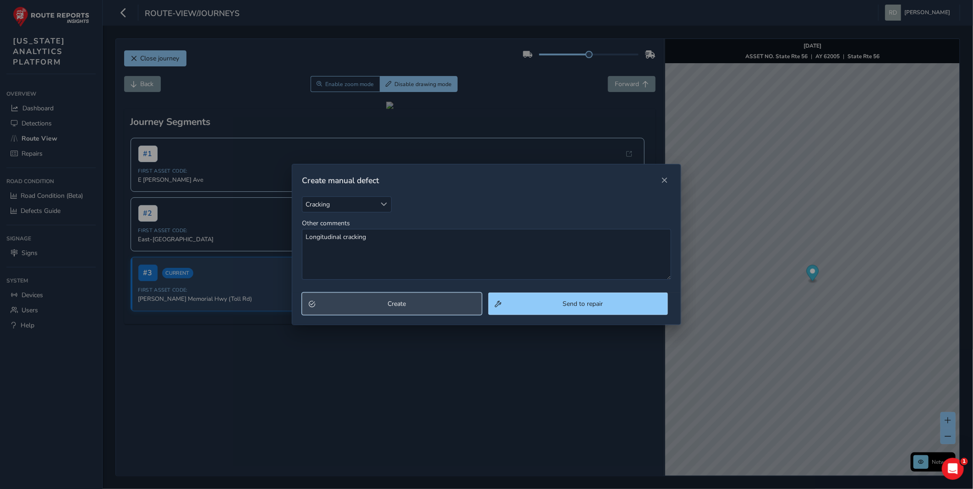
click at [440, 303] on span "Create" at bounding box center [396, 304] width 156 height 9
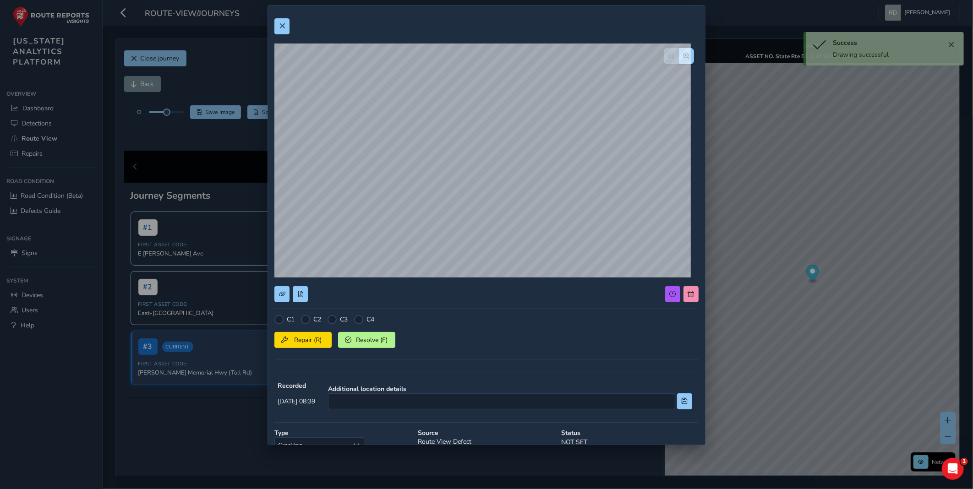
click at [331, 324] on div "C1 C2 C3 C4 Repair (R) Resolve (F)" at bounding box center [486, 340] width 424 height 50
click at [331, 321] on div at bounding box center [331, 319] width 9 height 9
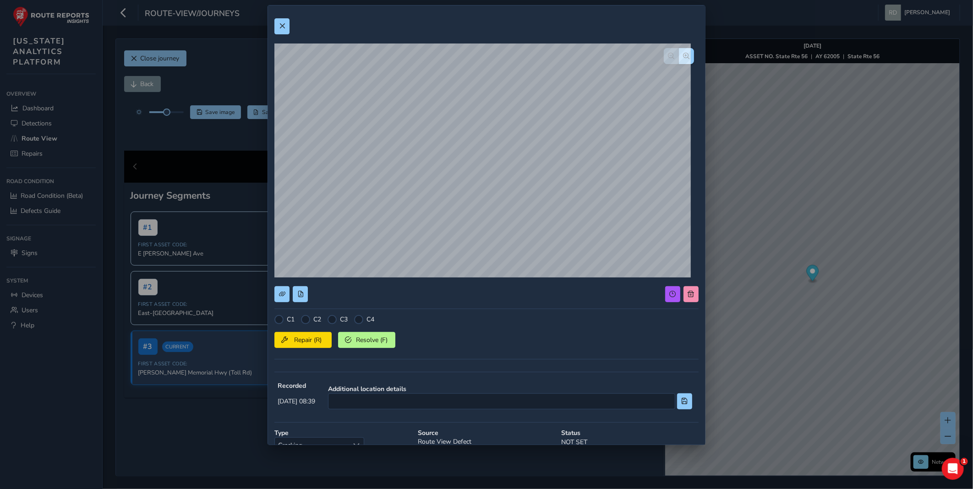
click at [305, 322] on div at bounding box center [305, 319] width 9 height 9
click at [305, 321] on div at bounding box center [305, 319] width 9 height 9
click at [305, 338] on span "Repair (R)" at bounding box center [308, 340] width 34 height 9
click at [284, 29] on button at bounding box center [281, 26] width 15 height 16
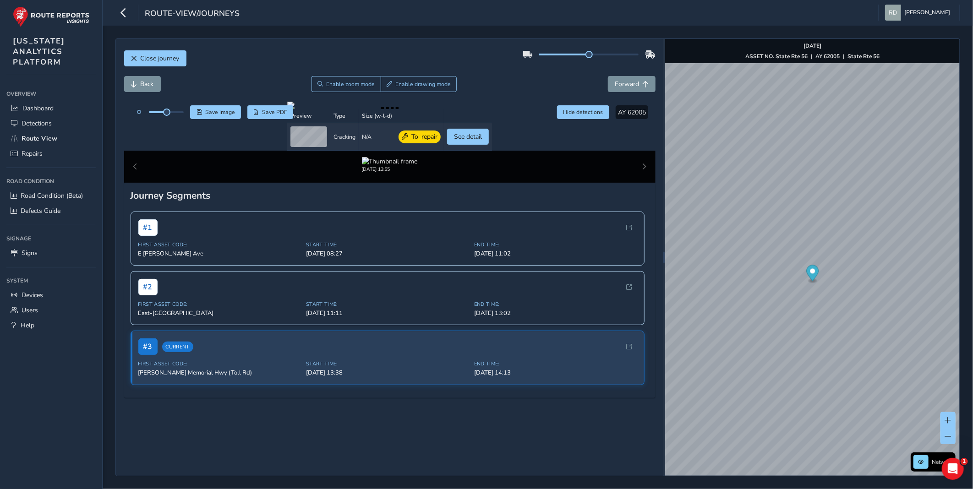
click at [491, 41] on div "Close journey Back Enable zoom mode Enable drawing mode Forward Click and Drag …" at bounding box center [389, 257] width 547 height 437
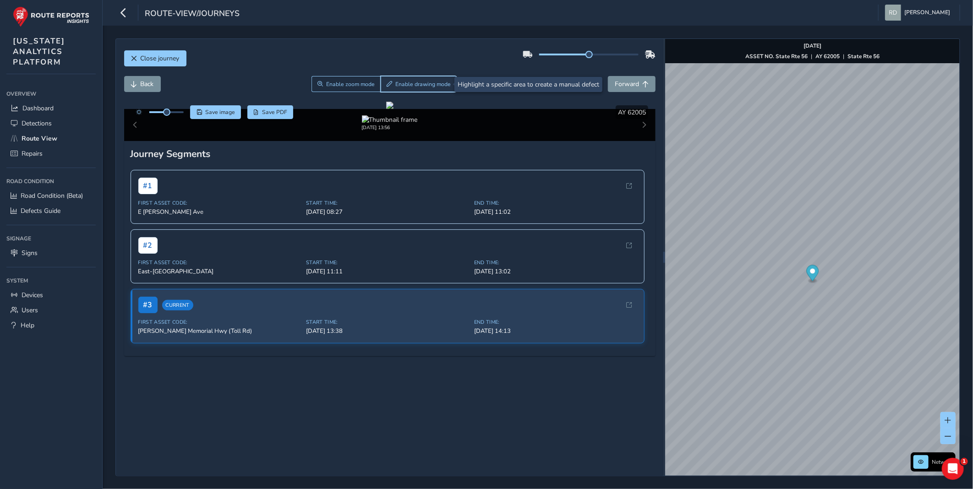
click at [409, 82] on span "Enable drawing mode" at bounding box center [422, 84] width 55 height 7
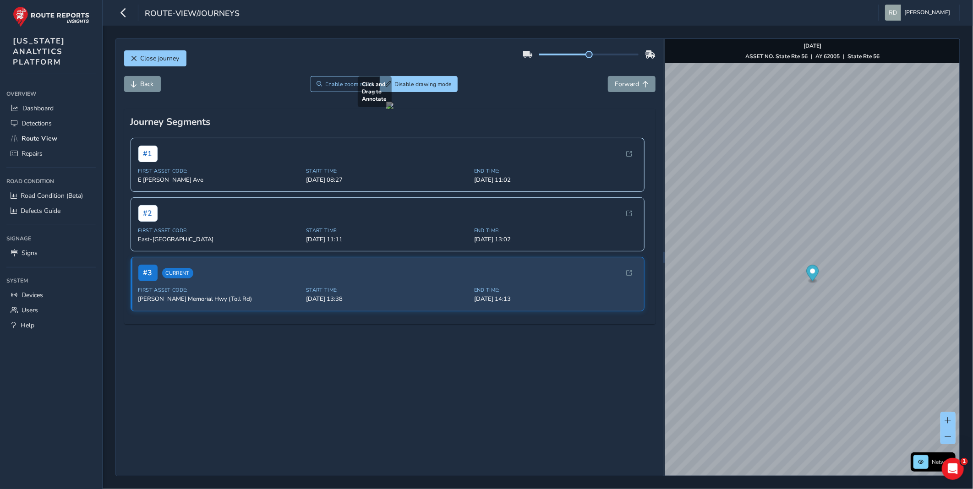
drag, startPoint x: 257, startPoint y: 308, endPoint x: 406, endPoint y: 392, distance: 170.7
click at [393, 109] on div at bounding box center [389, 105] width 7 height 7
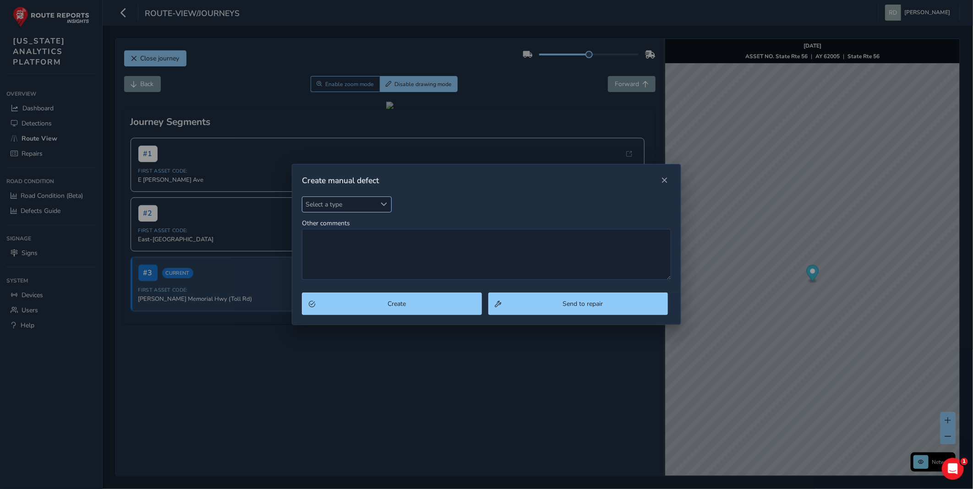
click at [333, 202] on span "Select a type" at bounding box center [339, 204] width 74 height 15
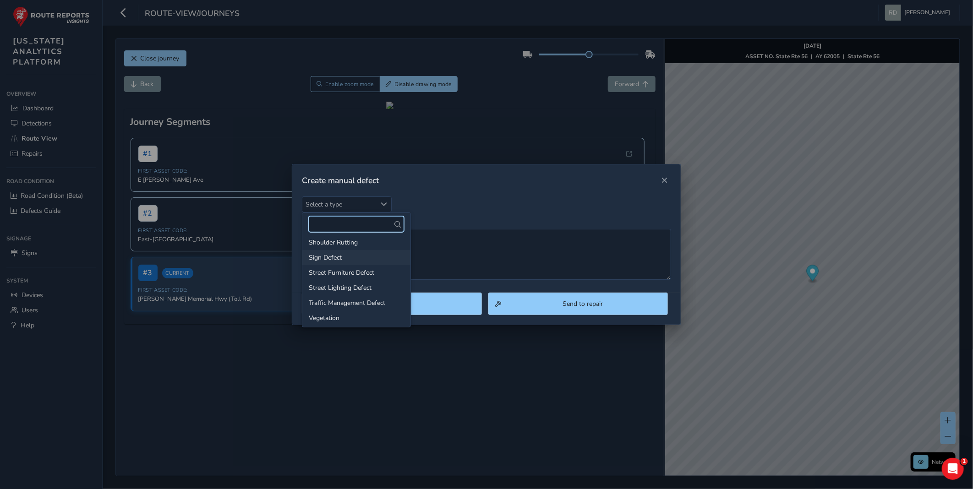
scroll to position [141, 0]
click at [383, 239] on li "Shoulder Rutting" at bounding box center [356, 241] width 108 height 15
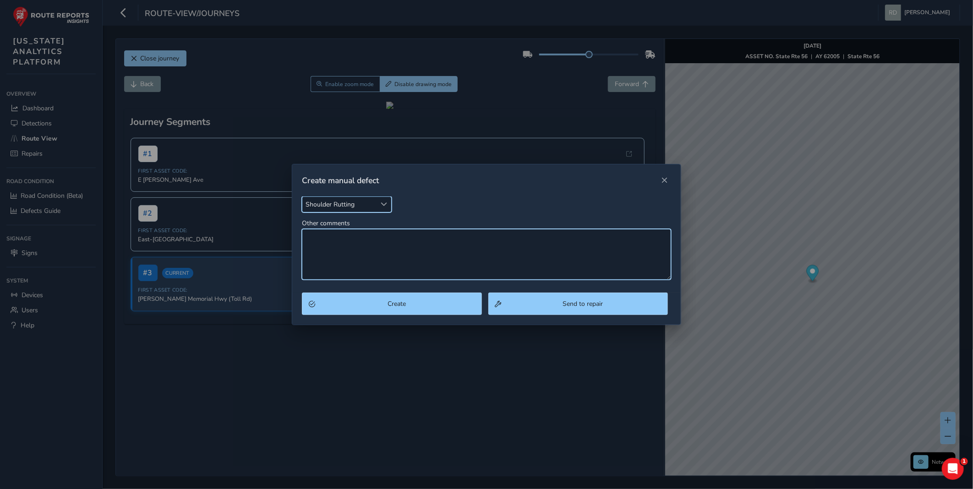
click at [368, 255] on textarea "Other comments" at bounding box center [486, 254] width 369 height 51
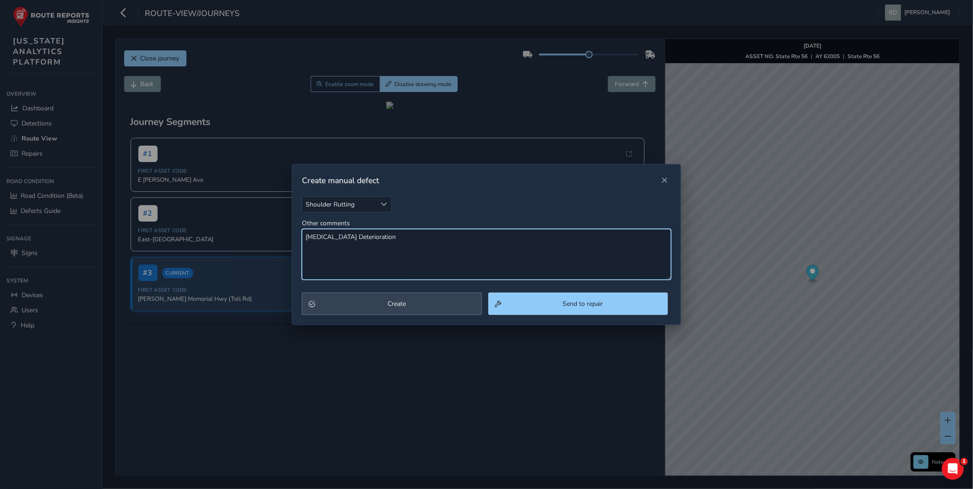
type textarea "[MEDICAL_DATA] Deterioration"
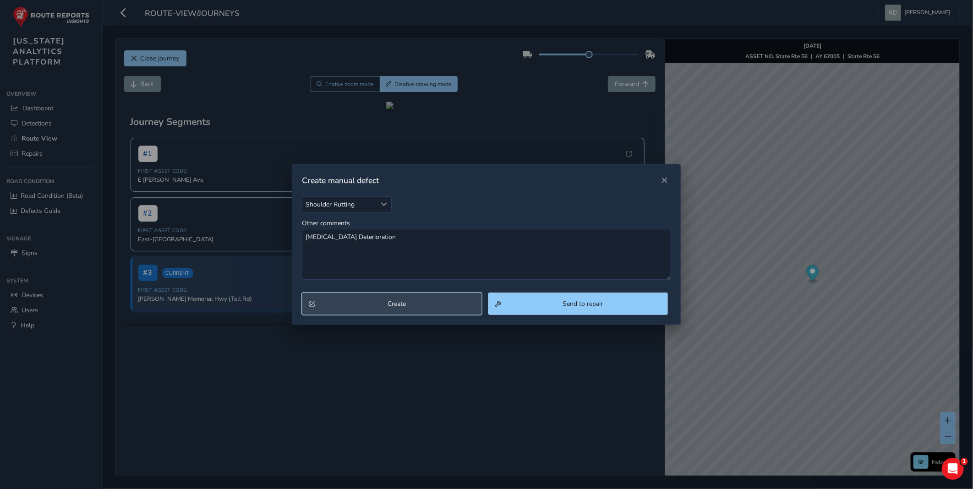
click at [408, 297] on button "Create" at bounding box center [392, 304] width 180 height 22
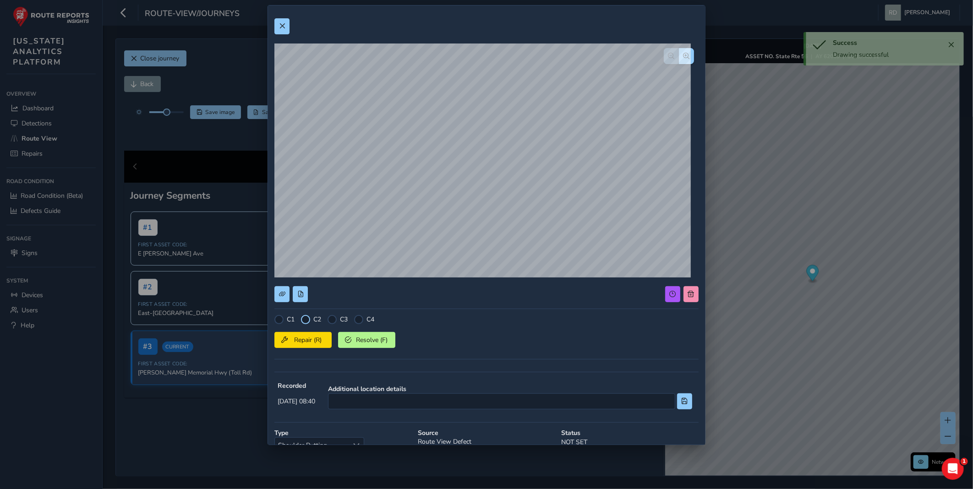
click at [303, 319] on div at bounding box center [305, 319] width 9 height 9
click at [307, 323] on div at bounding box center [305, 319] width 9 height 9
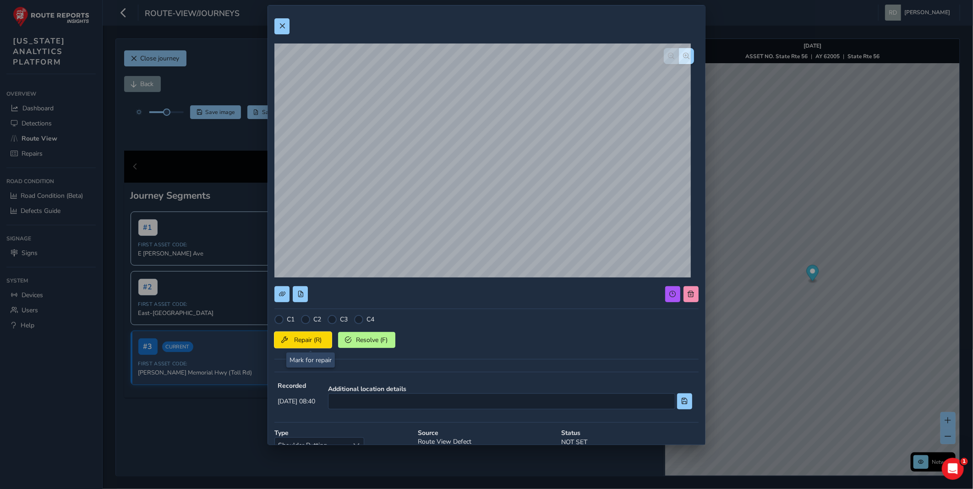
click at [310, 336] on span "Repair (R)" at bounding box center [308, 340] width 34 height 9
click at [289, 33] on div at bounding box center [486, 26] width 424 height 16
click at [284, 32] on button at bounding box center [281, 26] width 15 height 16
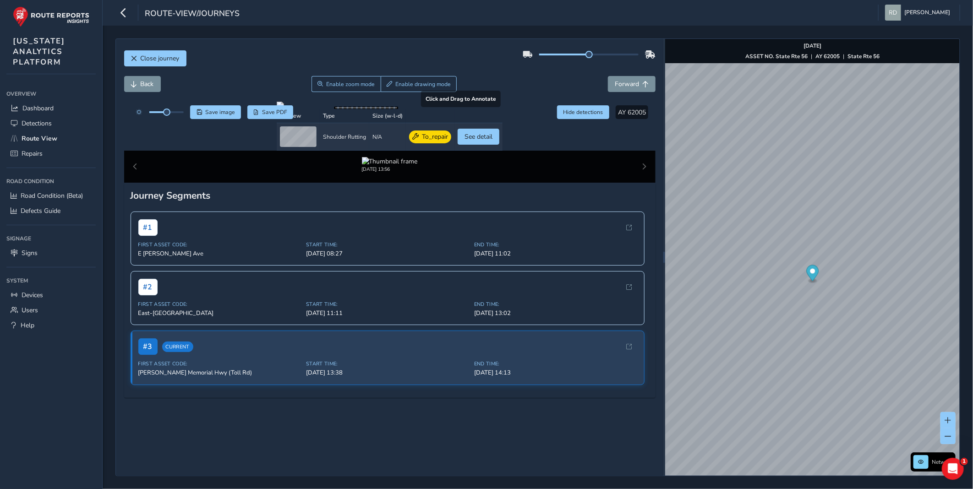
click at [425, 109] on div at bounding box center [390, 105] width 226 height 7
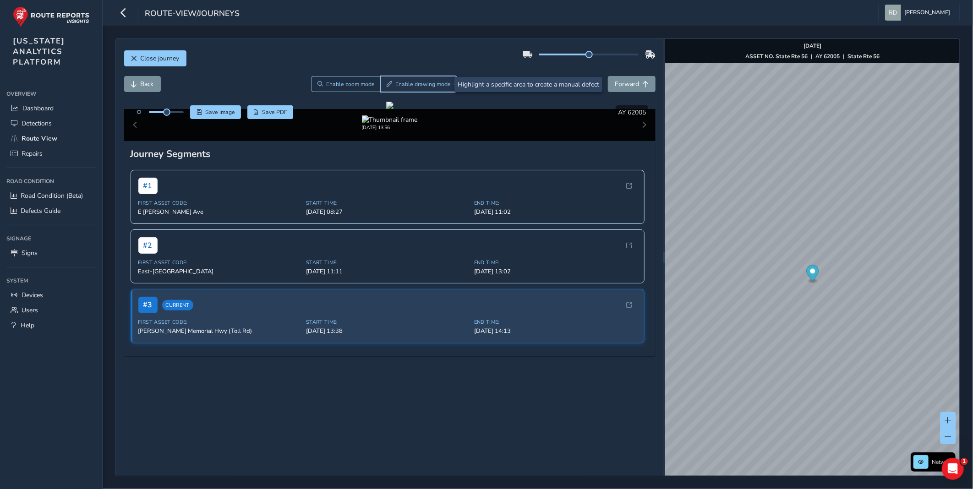
click at [413, 81] on span "Enable drawing mode" at bounding box center [422, 84] width 55 height 7
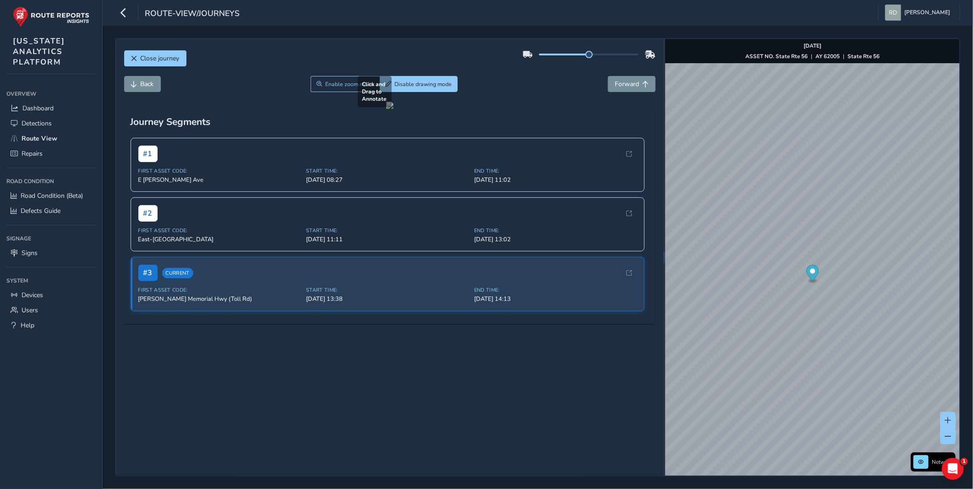
drag, startPoint x: 291, startPoint y: 316, endPoint x: 401, endPoint y: 384, distance: 129.1
click at [393, 109] on div at bounding box center [389, 105] width 7 height 7
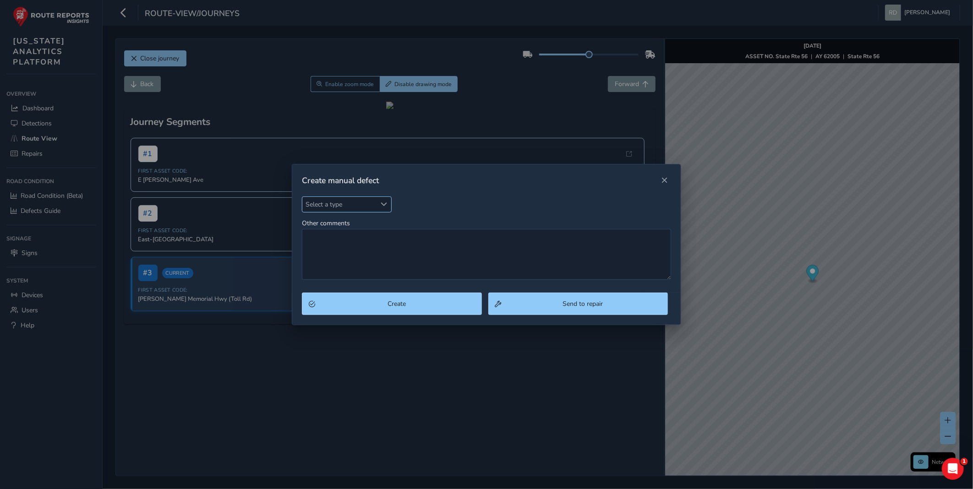
click at [340, 202] on span "Select a type" at bounding box center [339, 204] width 74 height 15
type input "SH"
click at [372, 258] on li "Shoulder Rutting" at bounding box center [356, 261] width 108 height 15
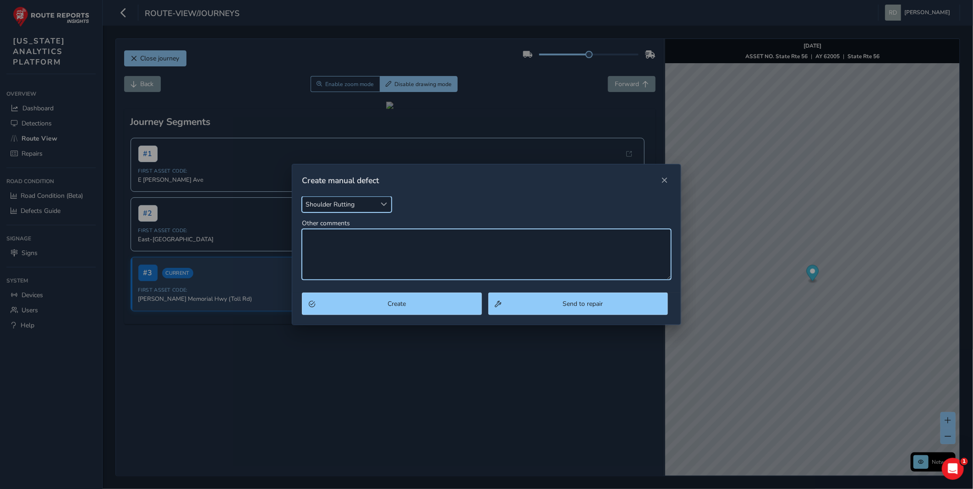
click at [372, 258] on textarea "Other comments" at bounding box center [486, 254] width 369 height 51
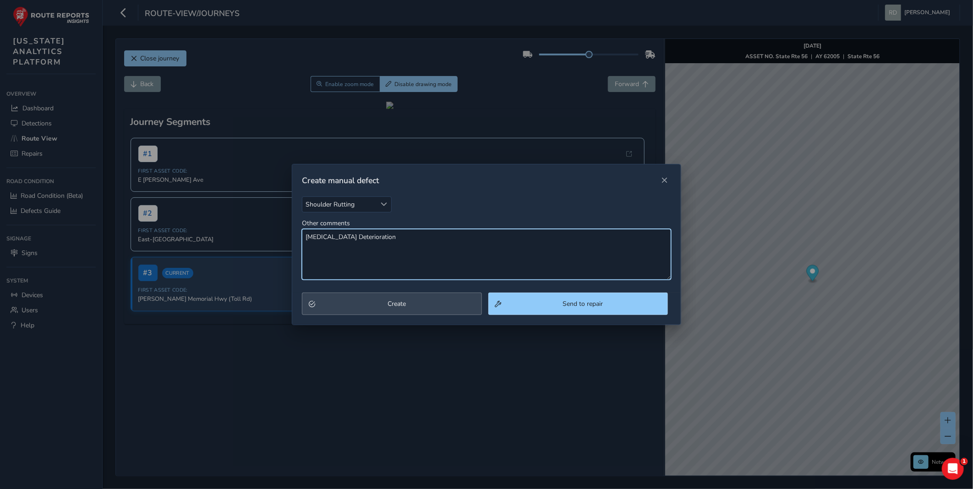
type textarea "[MEDICAL_DATA] Deterioration"
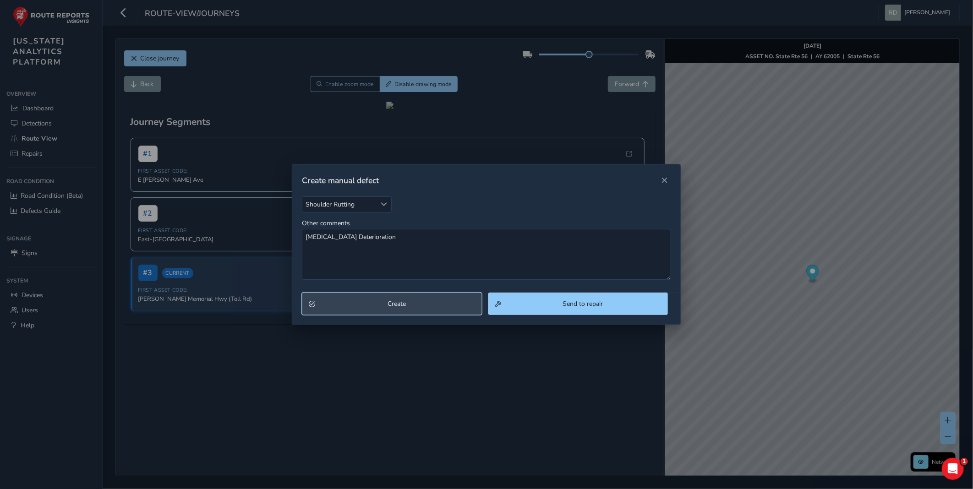
click at [369, 311] on button "Create" at bounding box center [392, 304] width 180 height 22
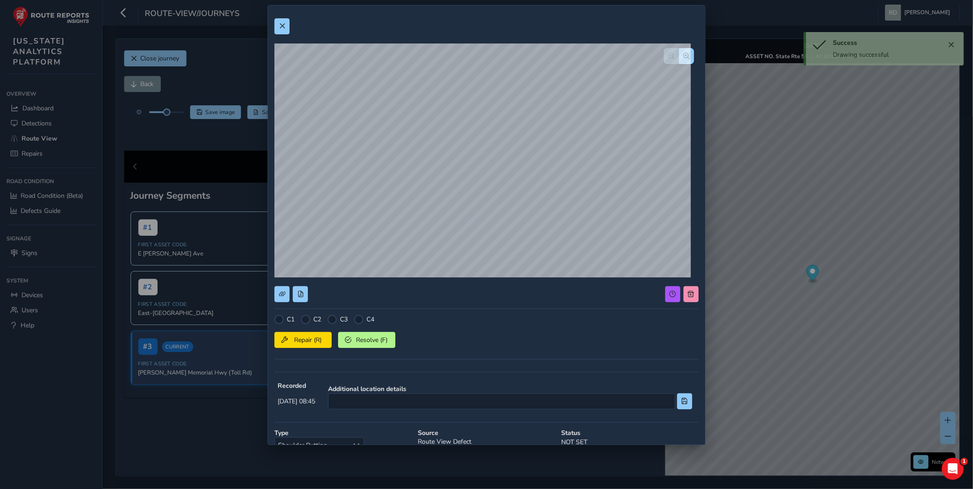
click at [305, 324] on div "C1 C2 C3 C4 Repair (R) Resolve (F)" at bounding box center [486, 340] width 424 height 50
click at [305, 322] on div at bounding box center [305, 319] width 9 height 9
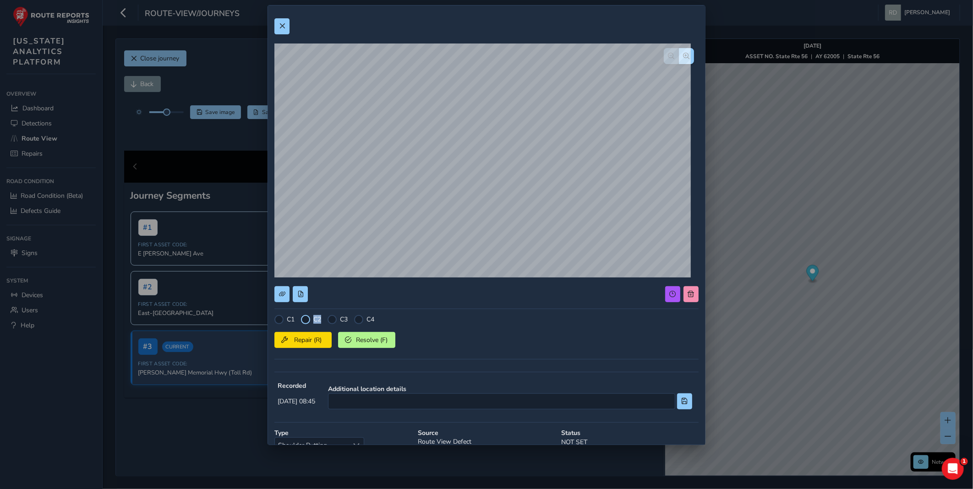
click at [301, 318] on div at bounding box center [305, 319] width 9 height 9
click at [301, 343] on span "Repair (R)" at bounding box center [308, 340] width 34 height 9
click at [287, 28] on button at bounding box center [281, 26] width 15 height 16
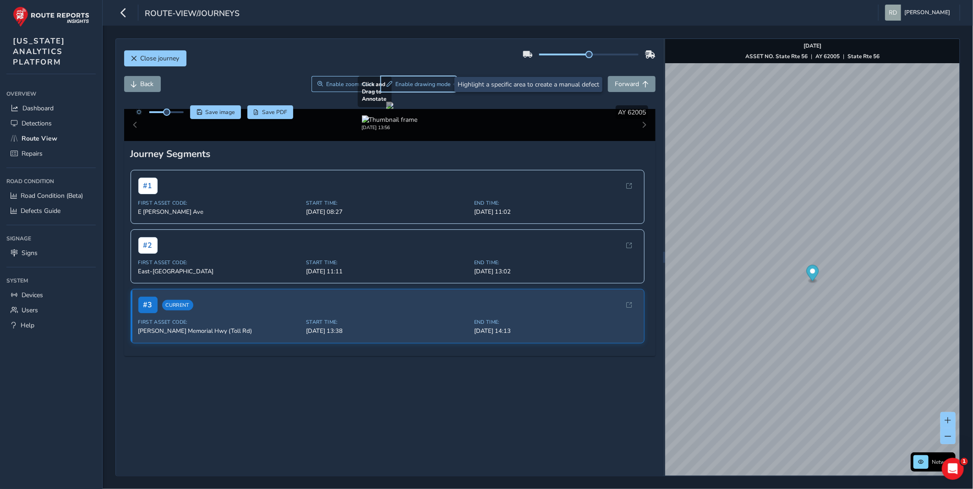
drag, startPoint x: 434, startPoint y: 85, endPoint x: 445, endPoint y: 129, distance: 45.3
click at [434, 84] on span "Enable drawing mode" at bounding box center [422, 84] width 55 height 7
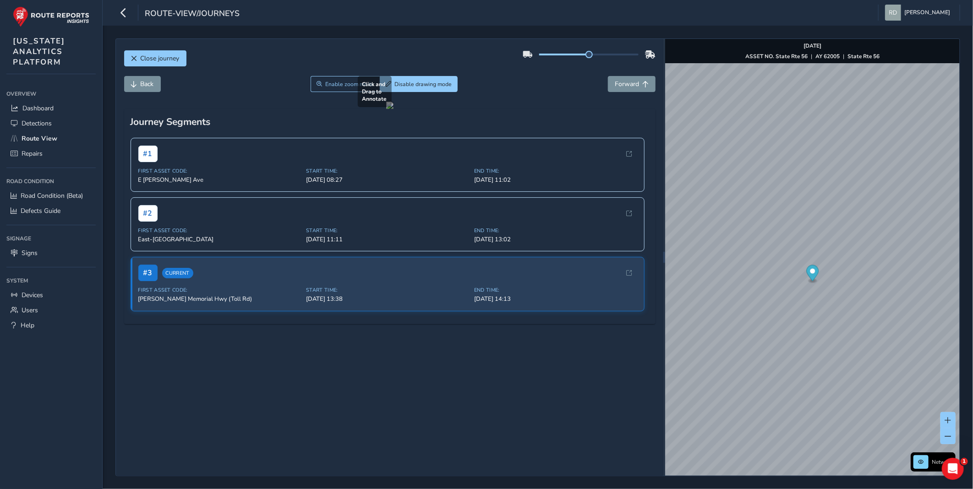
drag, startPoint x: 399, startPoint y: 335, endPoint x: 437, endPoint y: 347, distance: 39.7
click at [393, 109] on div at bounding box center [389, 105] width 7 height 7
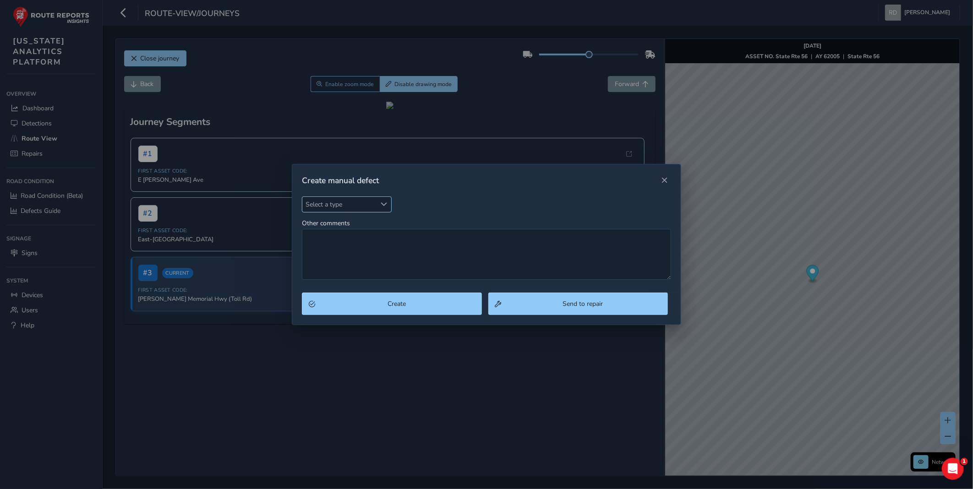
click at [335, 199] on span "Select a type" at bounding box center [339, 204] width 74 height 15
type input "pot"
click at [335, 240] on li "Pothole" at bounding box center [356, 246] width 108 height 15
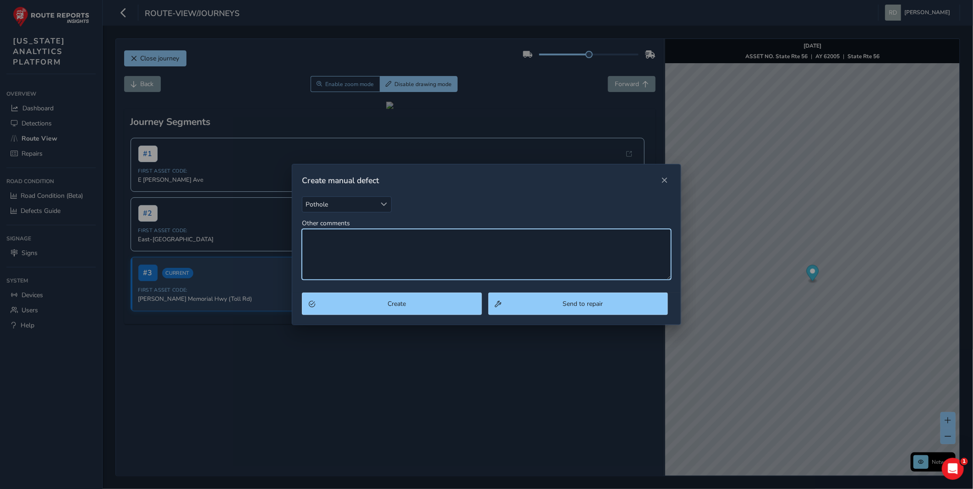
click at [340, 244] on textarea "Other comments" at bounding box center [486, 254] width 369 height 51
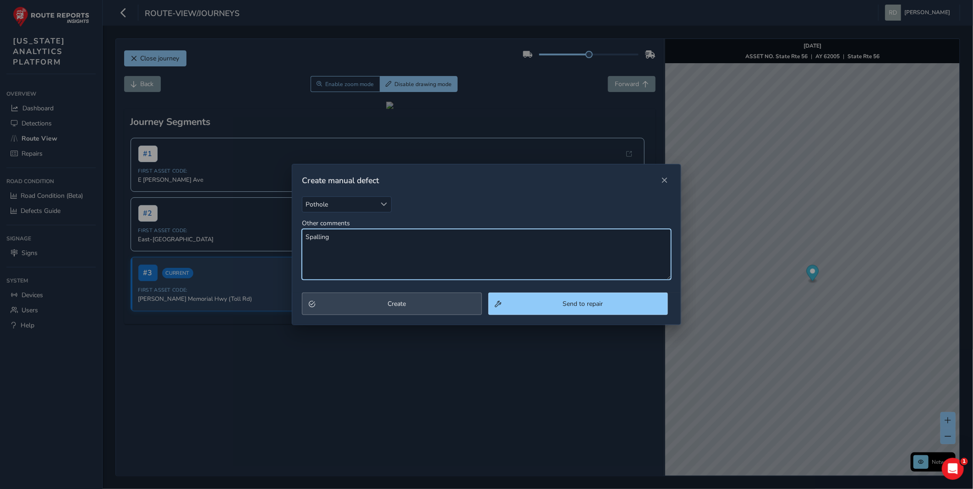
type textarea "Spalling"
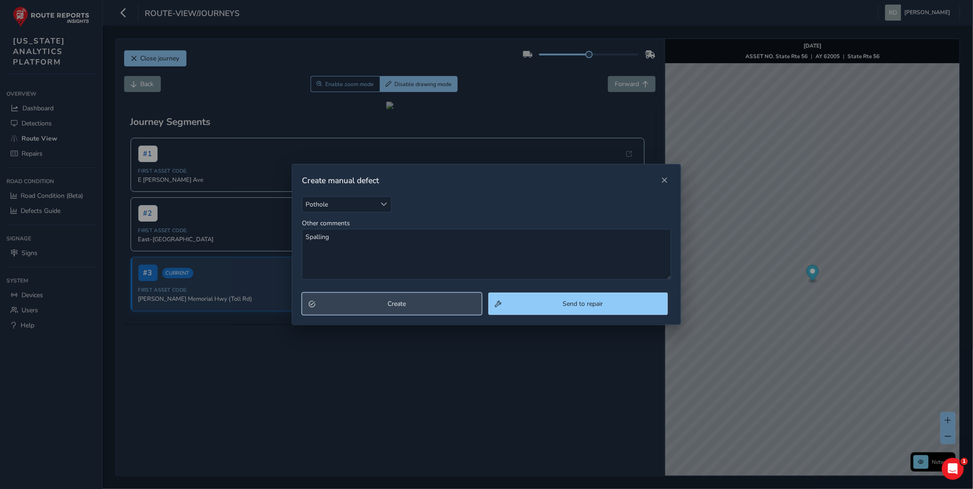
click at [367, 295] on button "Create" at bounding box center [392, 304] width 180 height 22
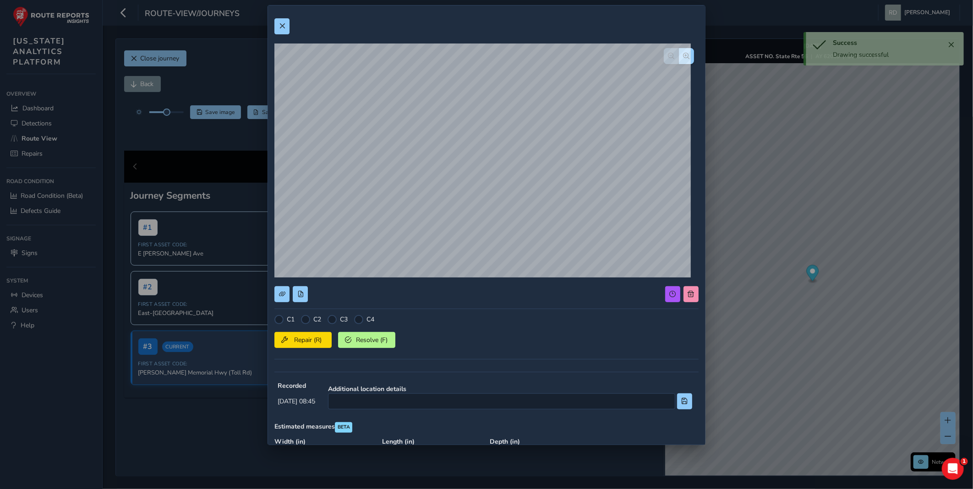
click at [311, 318] on div "C2" at bounding box center [311, 319] width 20 height 9
click at [306, 319] on div at bounding box center [305, 319] width 9 height 9
click at [305, 315] on div at bounding box center [305, 319] width 9 height 9
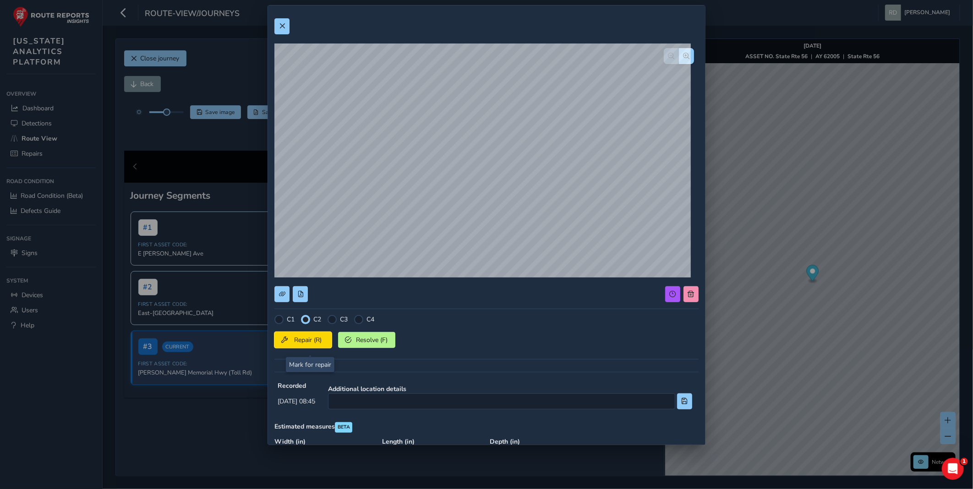
click at [308, 347] on button "Repair (R)" at bounding box center [302, 340] width 57 height 16
click at [283, 27] on span at bounding box center [282, 26] width 6 height 6
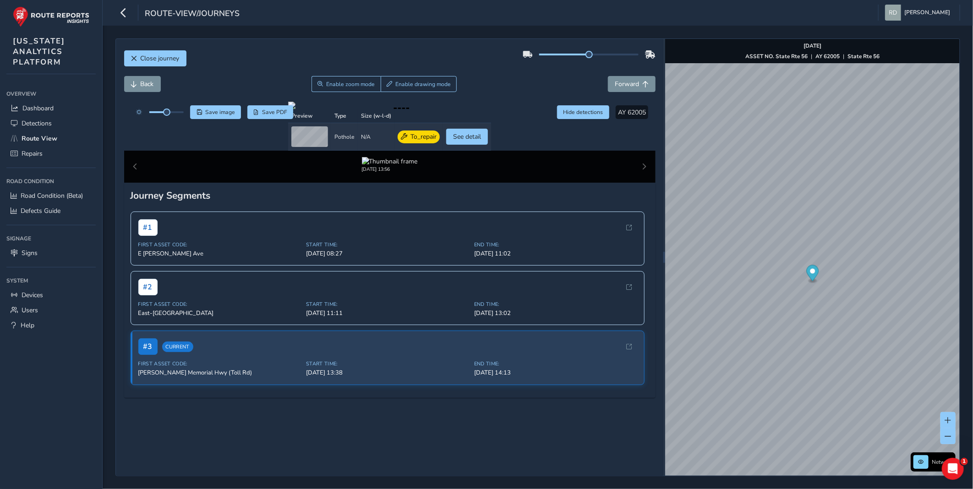
click at [489, 67] on div "Close journey" at bounding box center [389, 61] width 531 height 29
